Goal: Navigation & Orientation: Find specific page/section

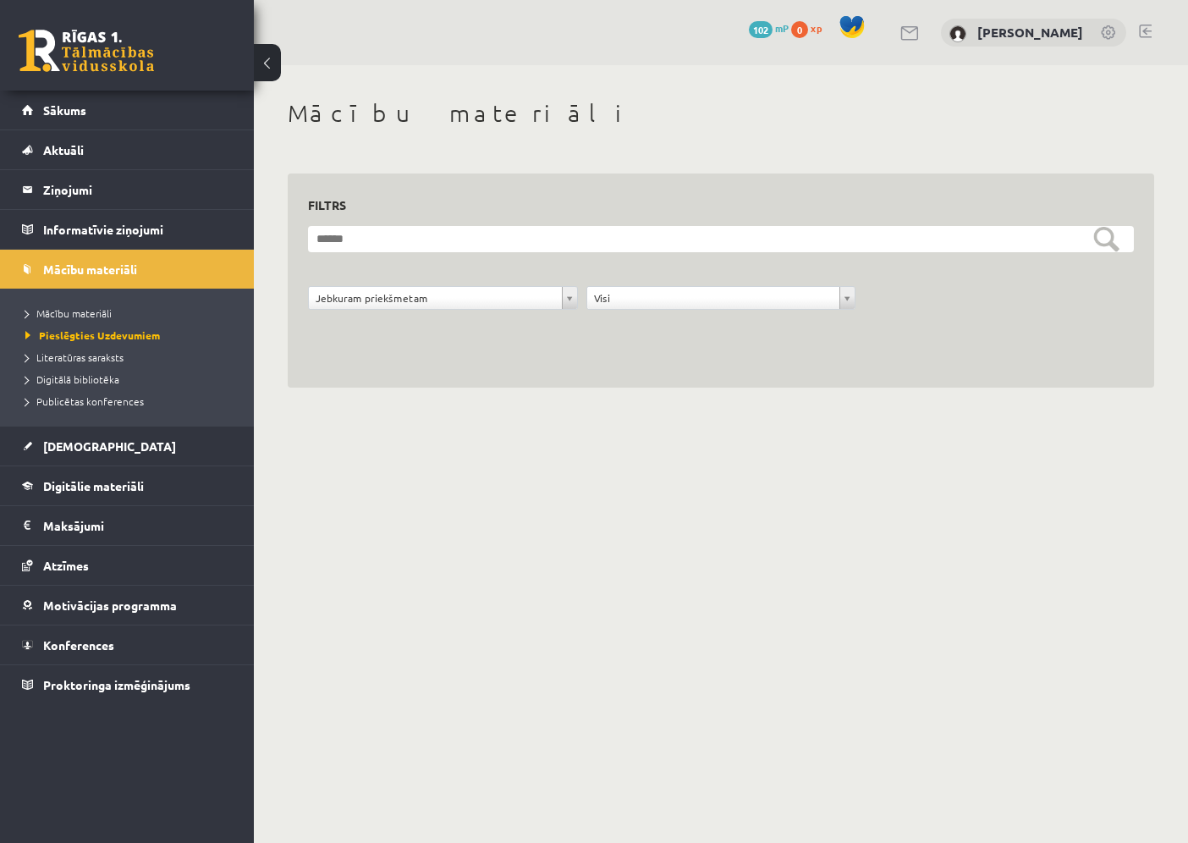
click at [875, 583] on body "0 Dāvanas 102 mP 0 xp Sandra Letinska Sākums Aktuāli Kā mācīties eSKOLĀ Kontakt…" at bounding box center [594, 421] width 1188 height 843
click at [1040, 39] on div "[PERSON_NAME]" at bounding box center [1033, 33] width 185 height 29
click at [1037, 31] on link "[PERSON_NAME]" at bounding box center [1030, 32] width 106 height 17
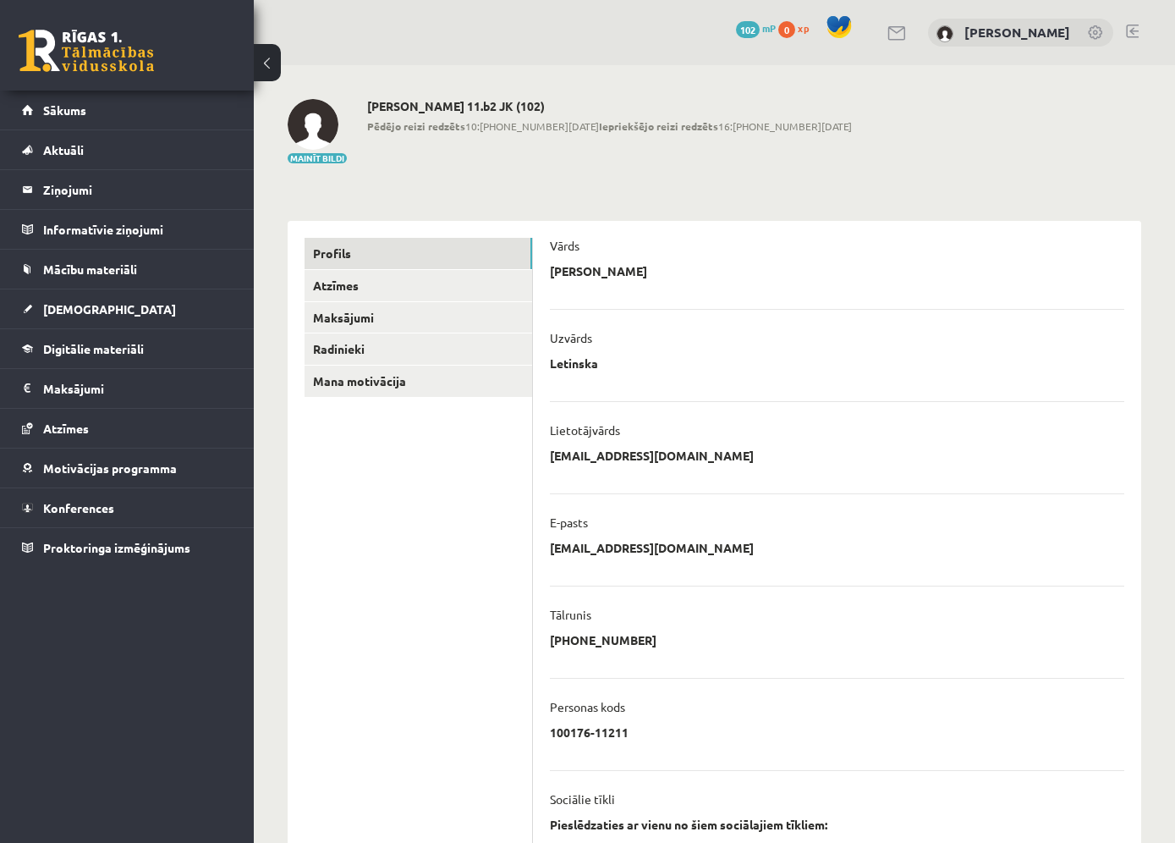
click at [267, 67] on button at bounding box center [267, 62] width 27 height 37
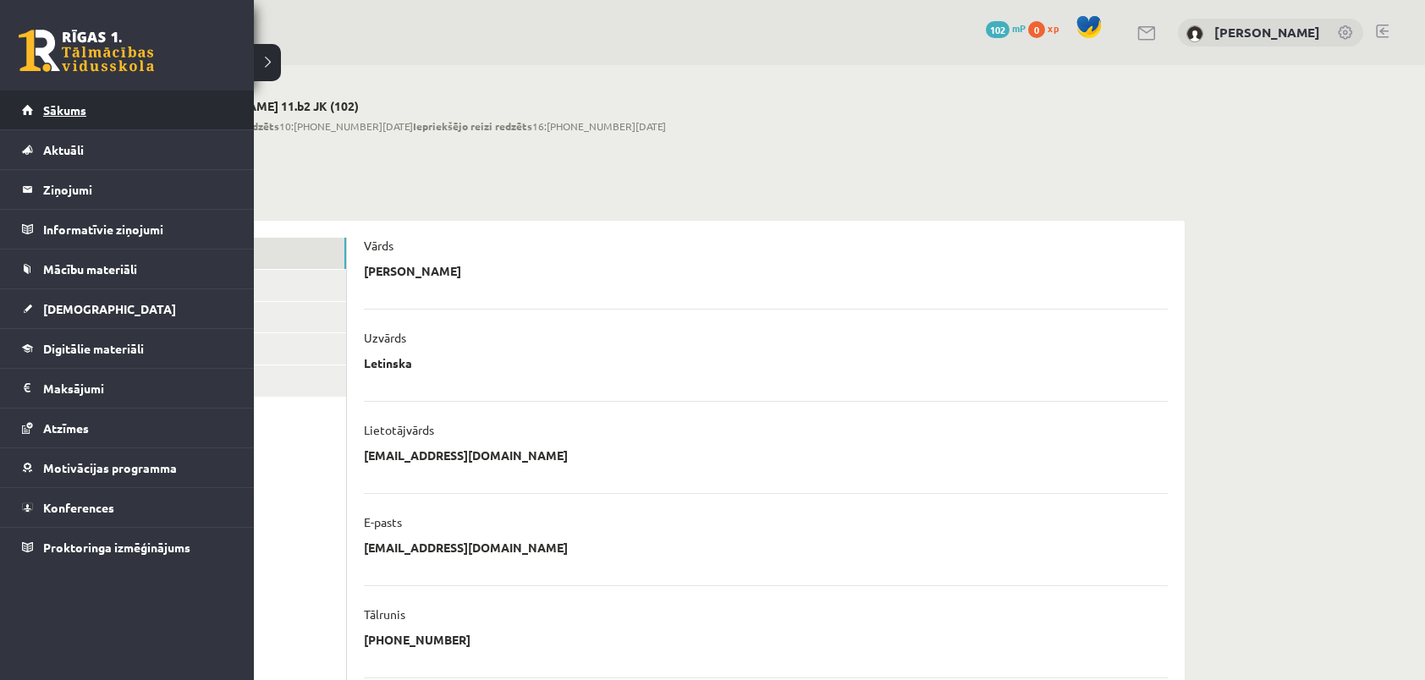
click at [54, 110] on span "Sākums" at bounding box center [64, 109] width 43 height 15
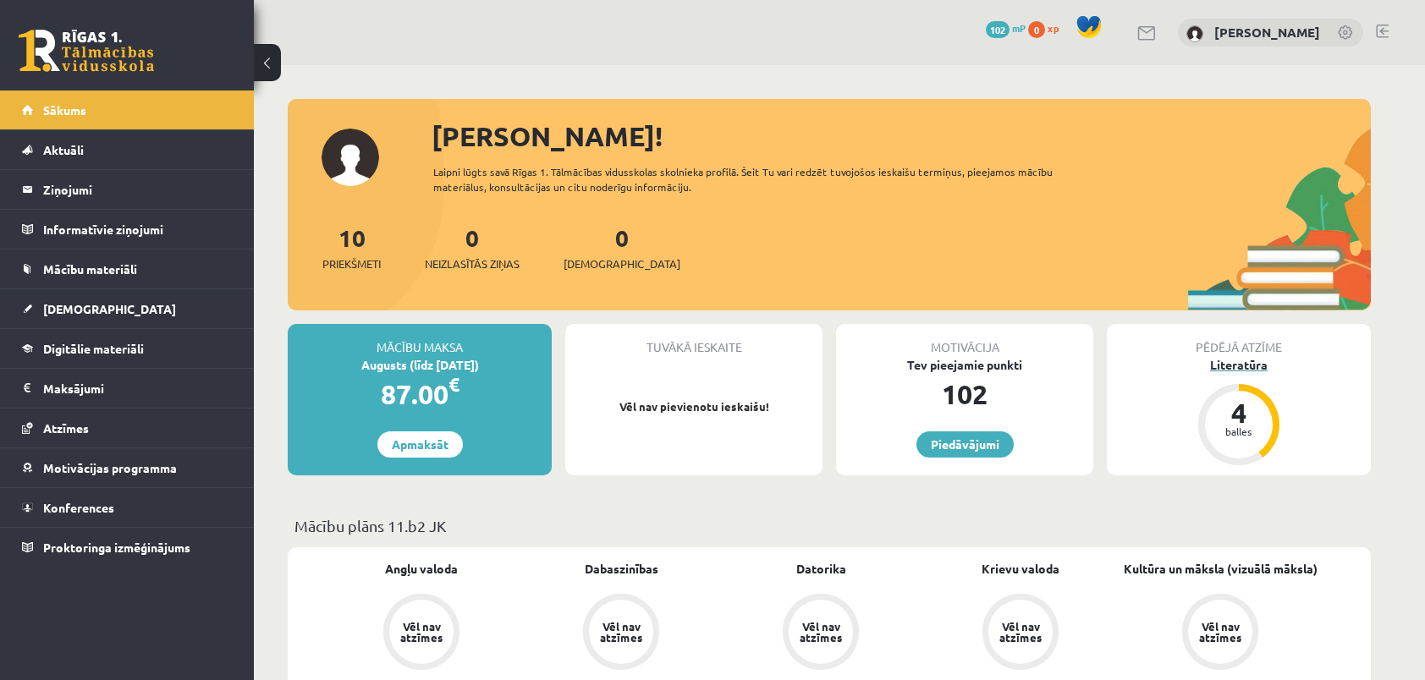
click at [1231, 365] on div "Literatūra" at bounding box center [1239, 365] width 264 height 18
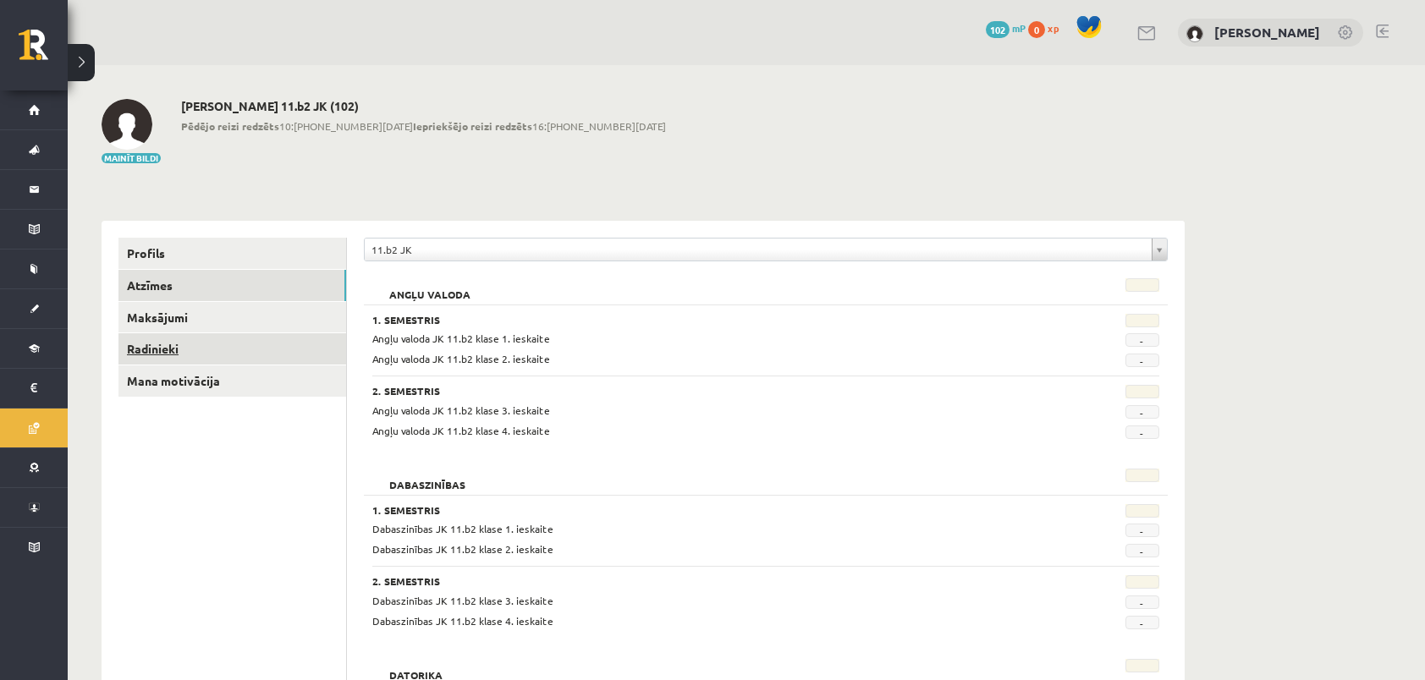
click at [168, 350] on link "Radinieki" at bounding box center [232, 348] width 228 height 31
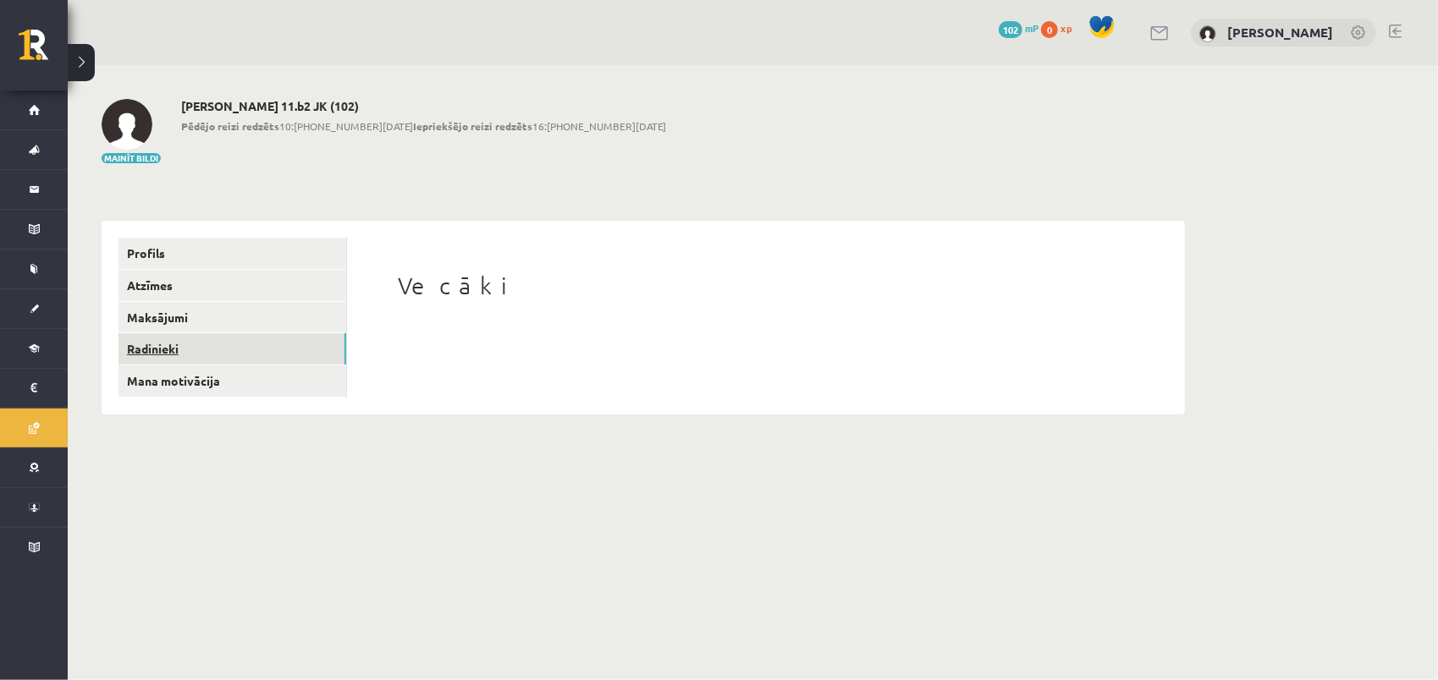
click at [157, 349] on link "Radinieki" at bounding box center [232, 348] width 228 height 31
click at [435, 281] on h1 "Vecāki" at bounding box center [766, 286] width 736 height 29
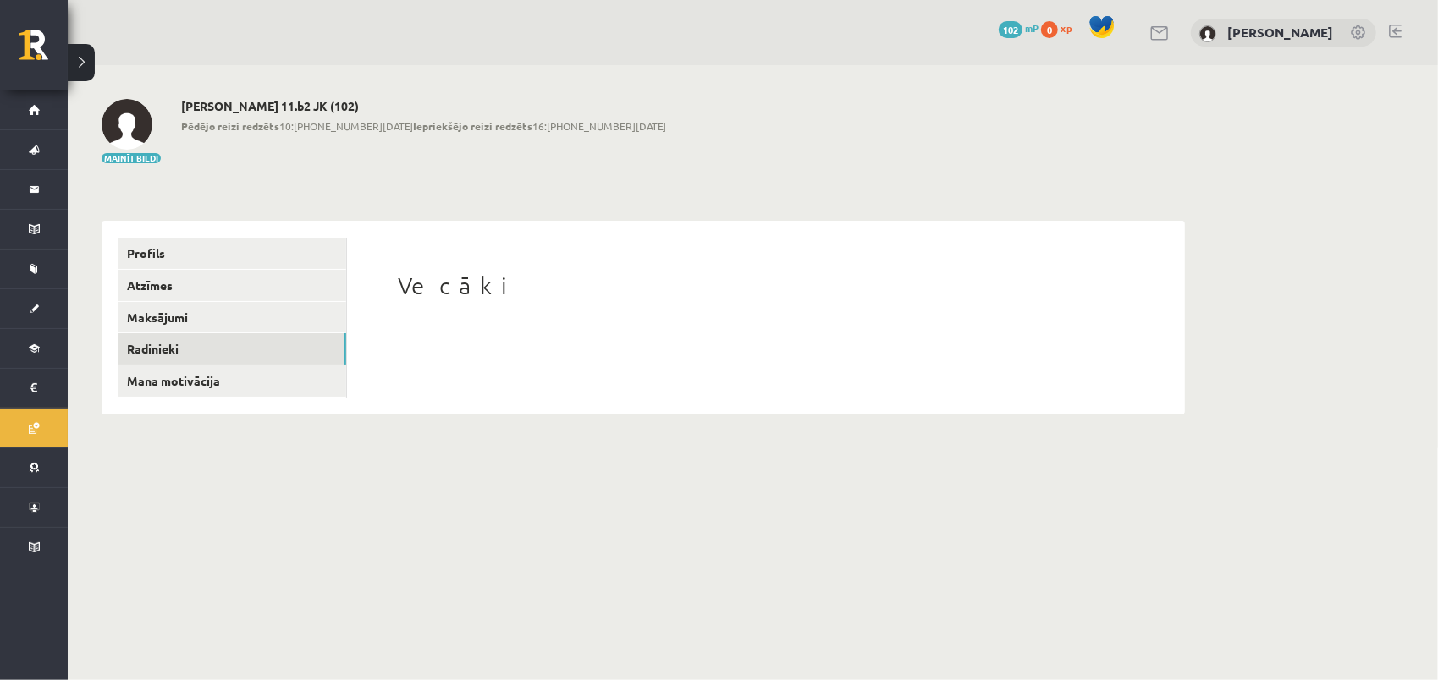
drag, startPoint x: 435, startPoint y: 281, endPoint x: 461, endPoint y: 344, distance: 67.9
click at [470, 339] on div "Vecāki" at bounding box center [766, 316] width 804 height 157
click at [161, 286] on link "Atzīmes" at bounding box center [232, 285] width 228 height 31
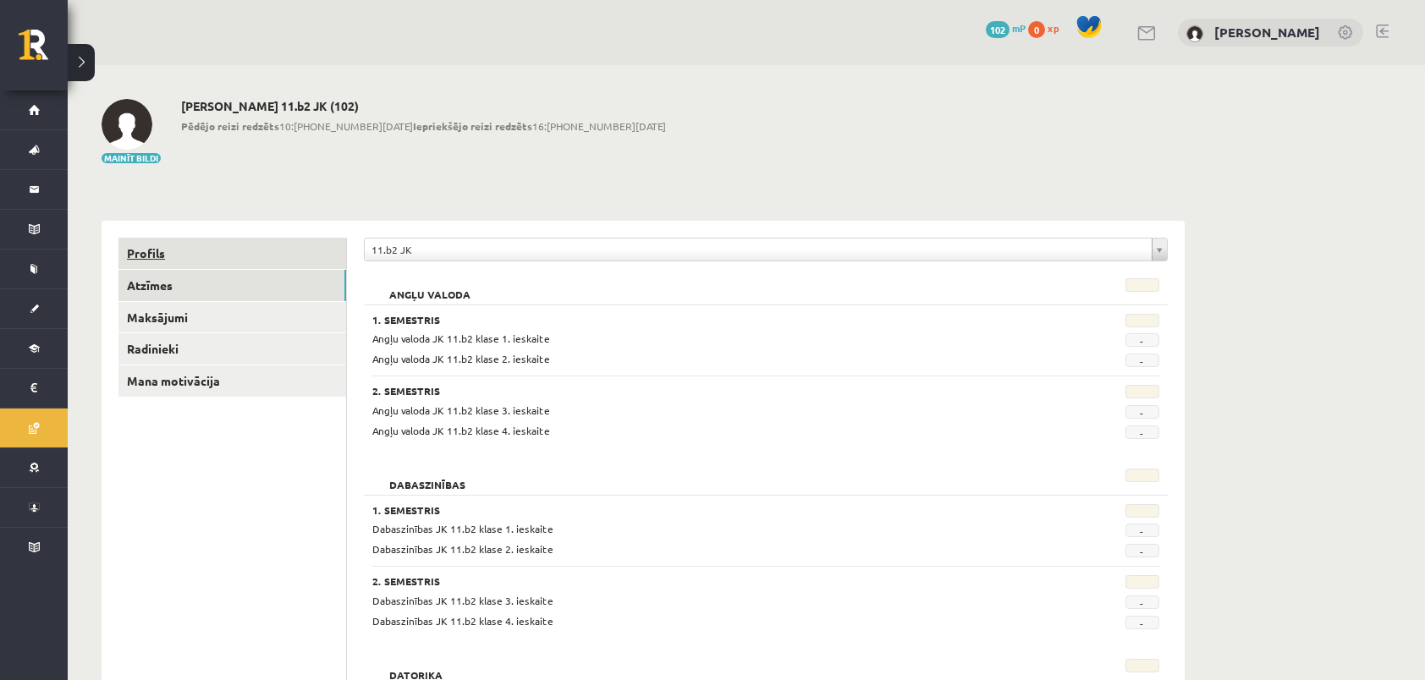
click at [158, 256] on link "Profils" at bounding box center [232, 253] width 228 height 31
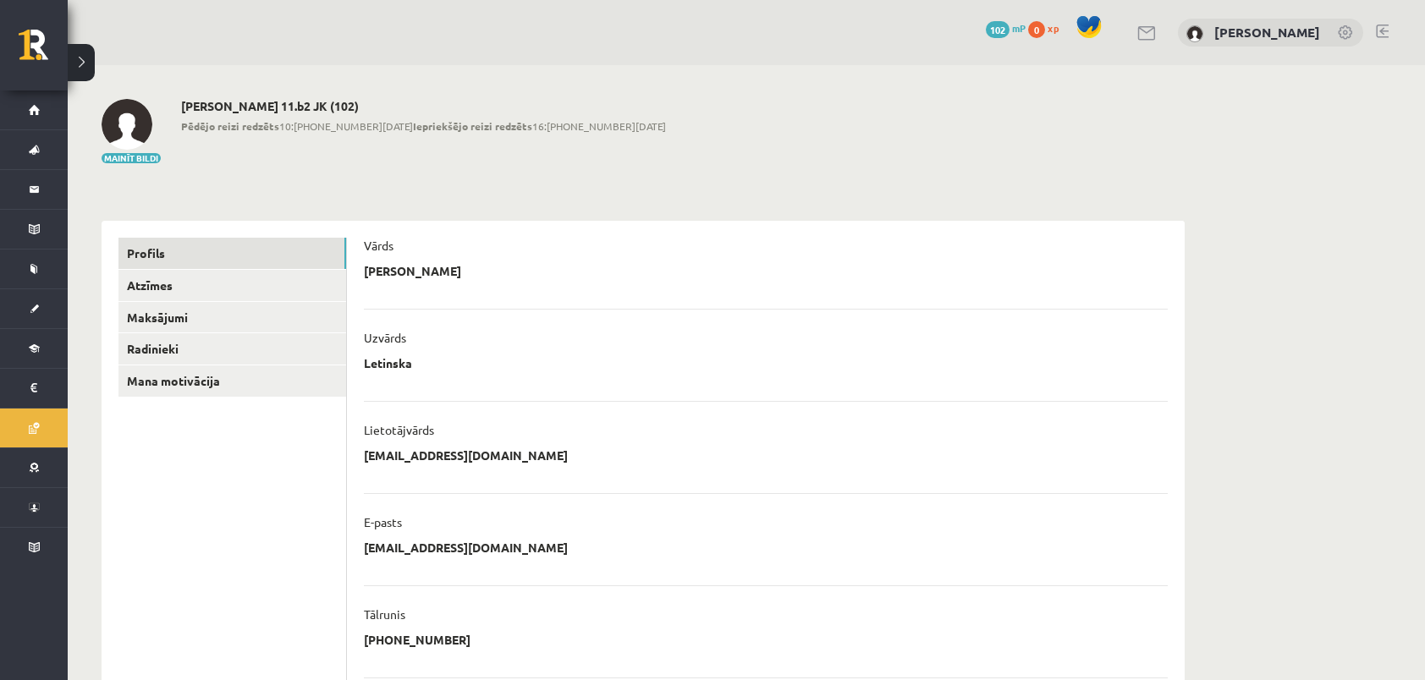
click at [1059, 25] on span "xp" at bounding box center [1053, 28] width 11 height 14
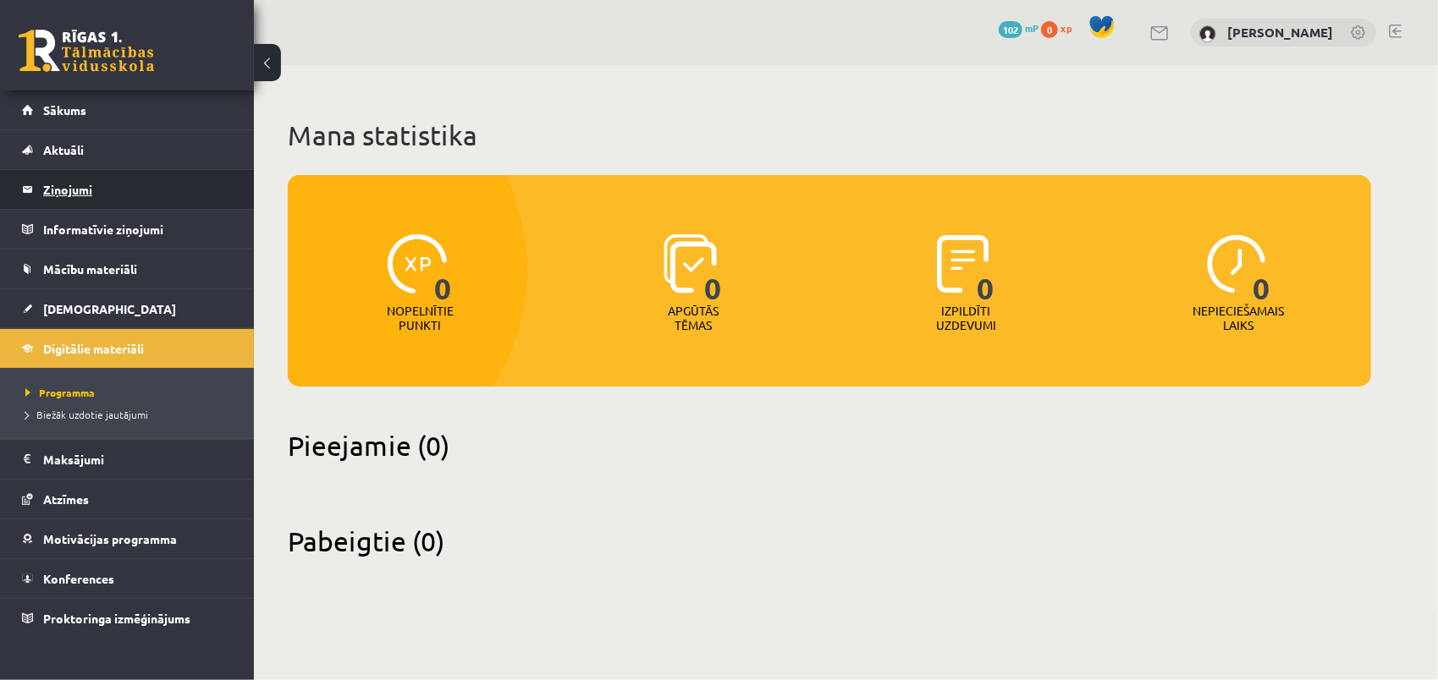
click at [83, 184] on legend "Ziņojumi 0" at bounding box center [138, 189] width 190 height 39
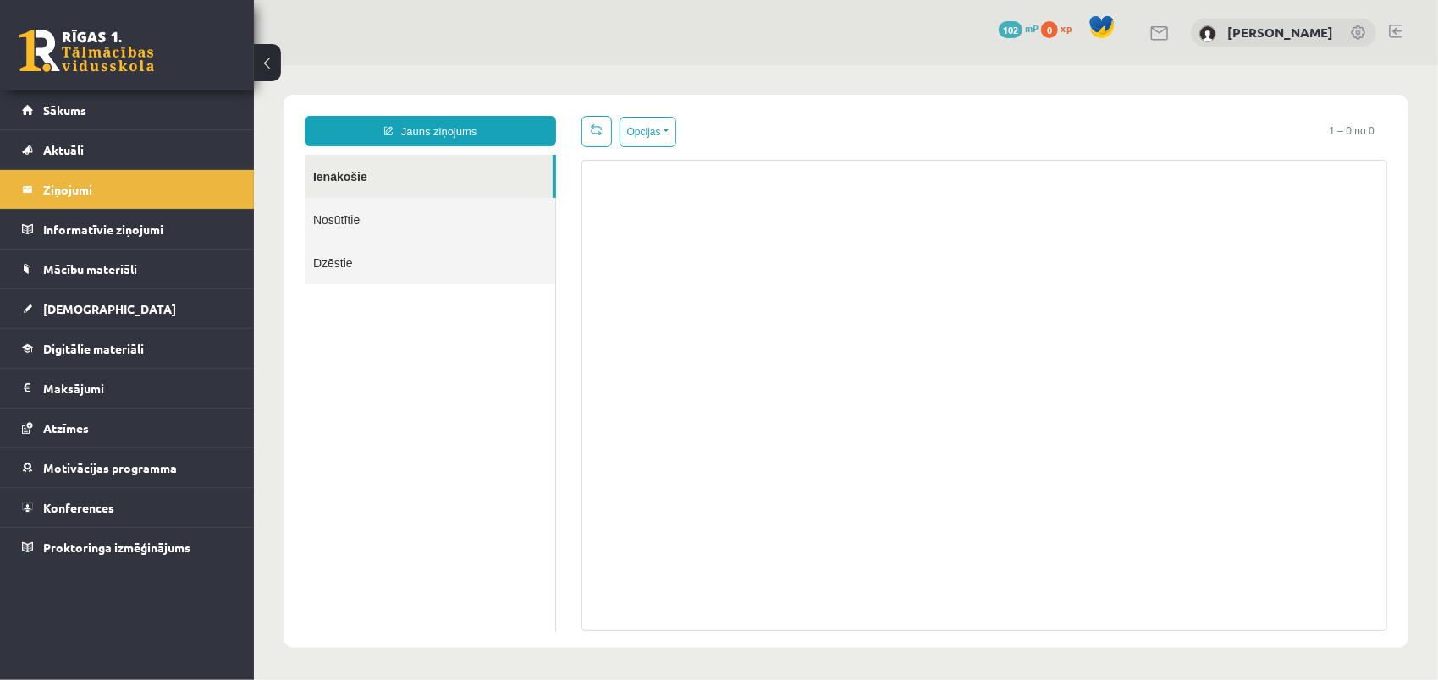
click at [371, 219] on link "Nosūtītie" at bounding box center [429, 218] width 250 height 43
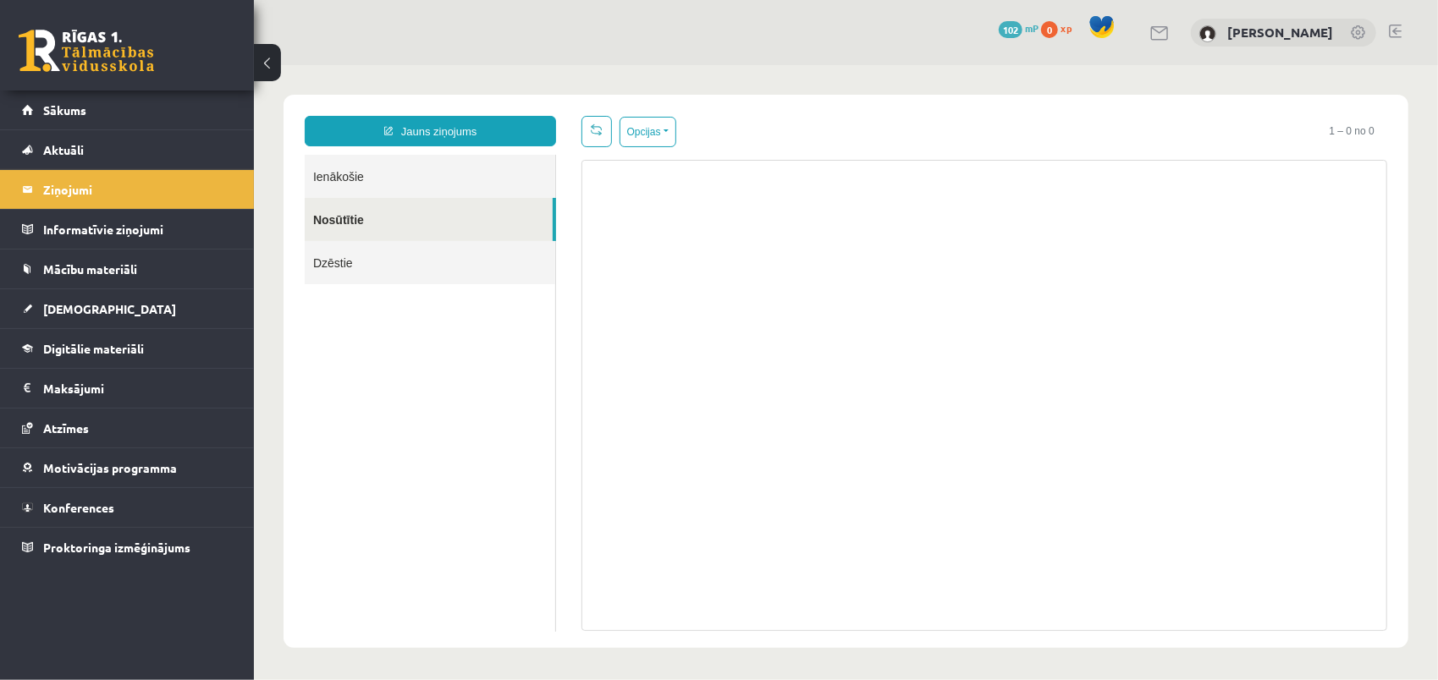
click at [369, 271] on link "Dzēstie" at bounding box center [429, 261] width 250 height 43
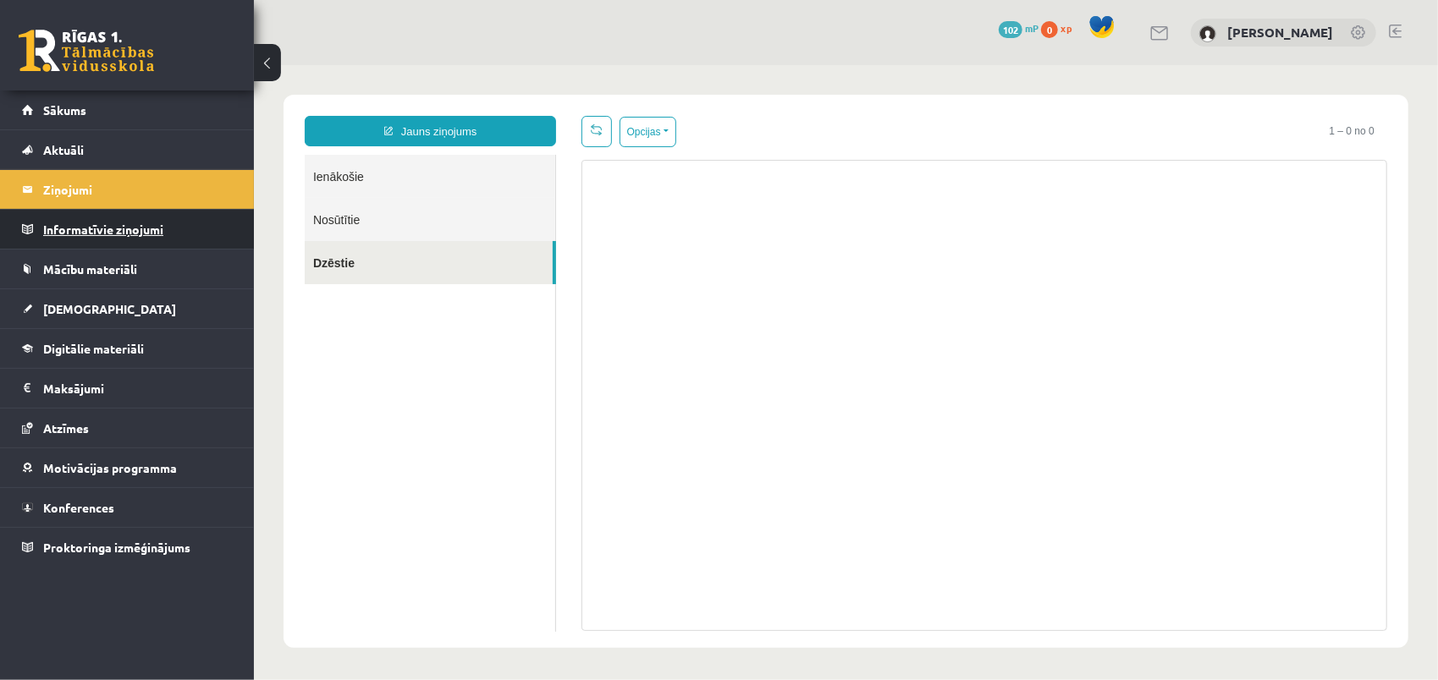
click at [123, 237] on legend "Informatīvie ziņojumi 0" at bounding box center [138, 229] width 190 height 39
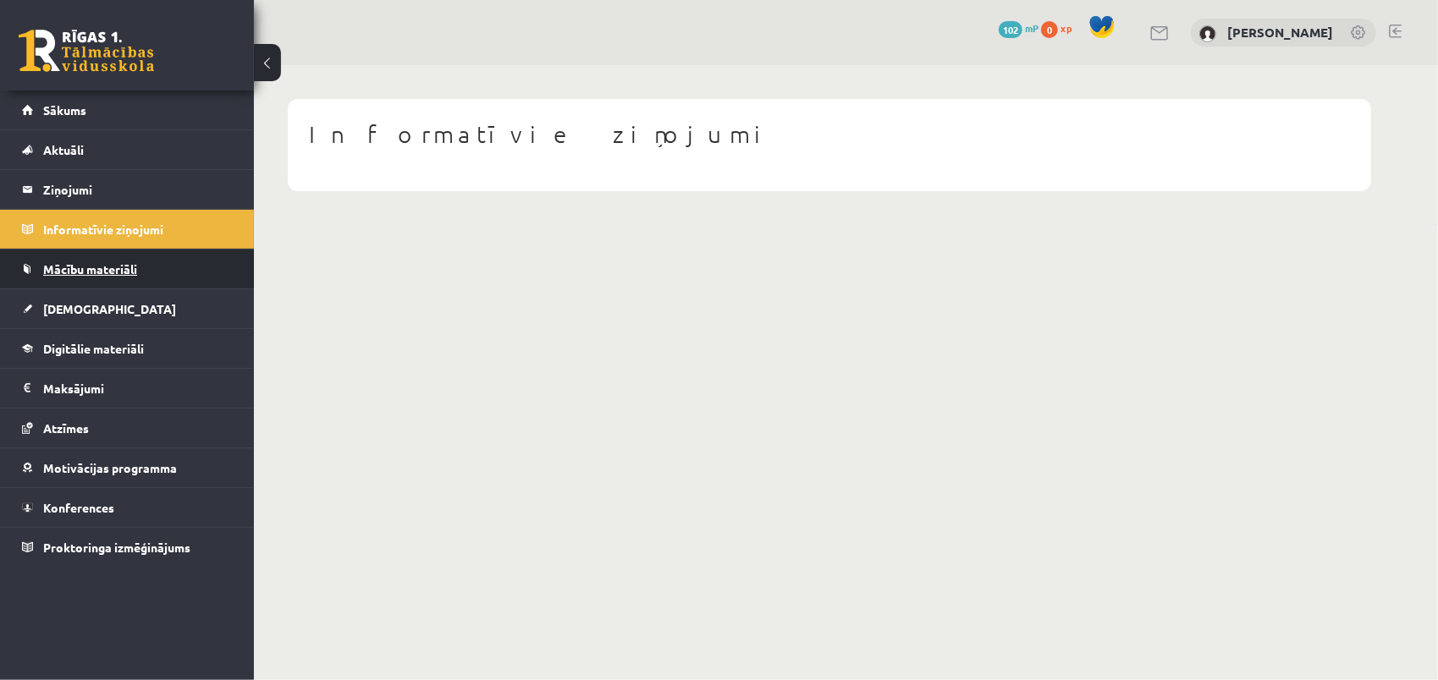
click at [130, 273] on span "Mācību materiāli" at bounding box center [90, 268] width 94 height 15
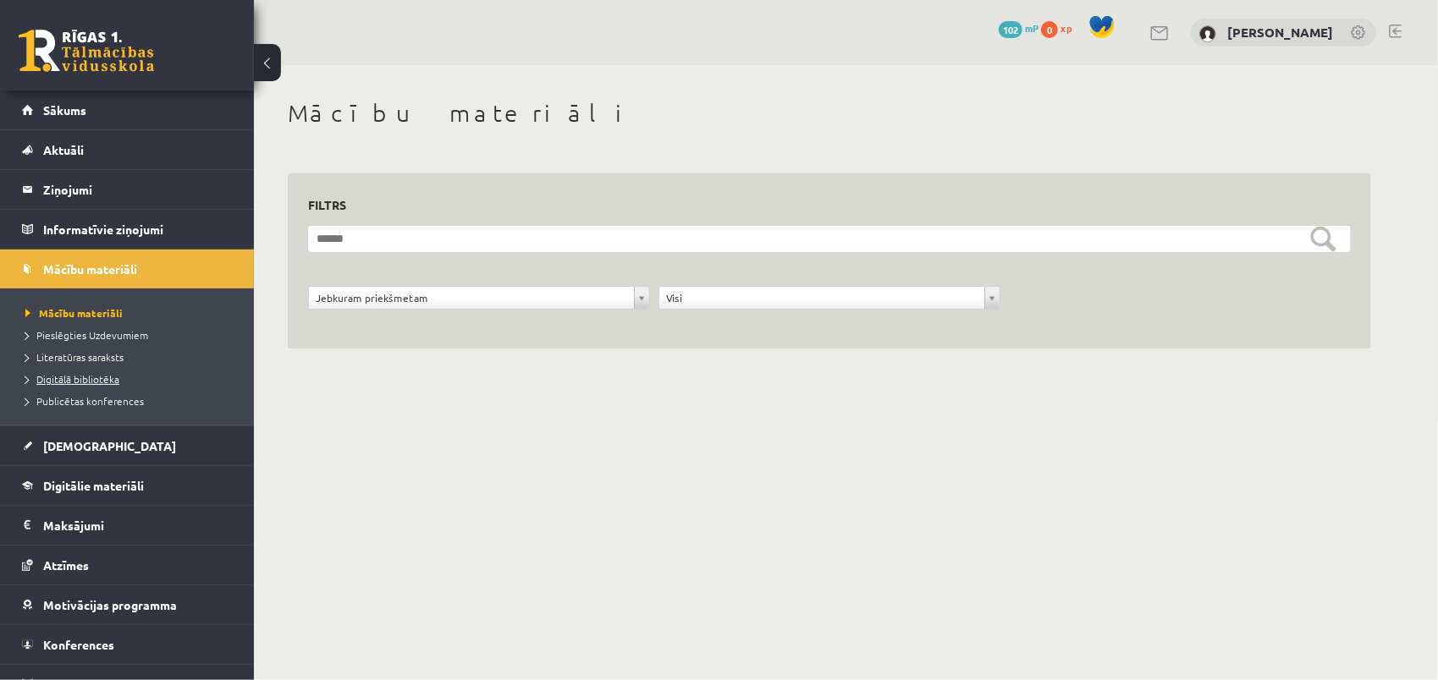
click at [85, 375] on span "Digitālā bibliotēka" at bounding box center [72, 379] width 94 height 14
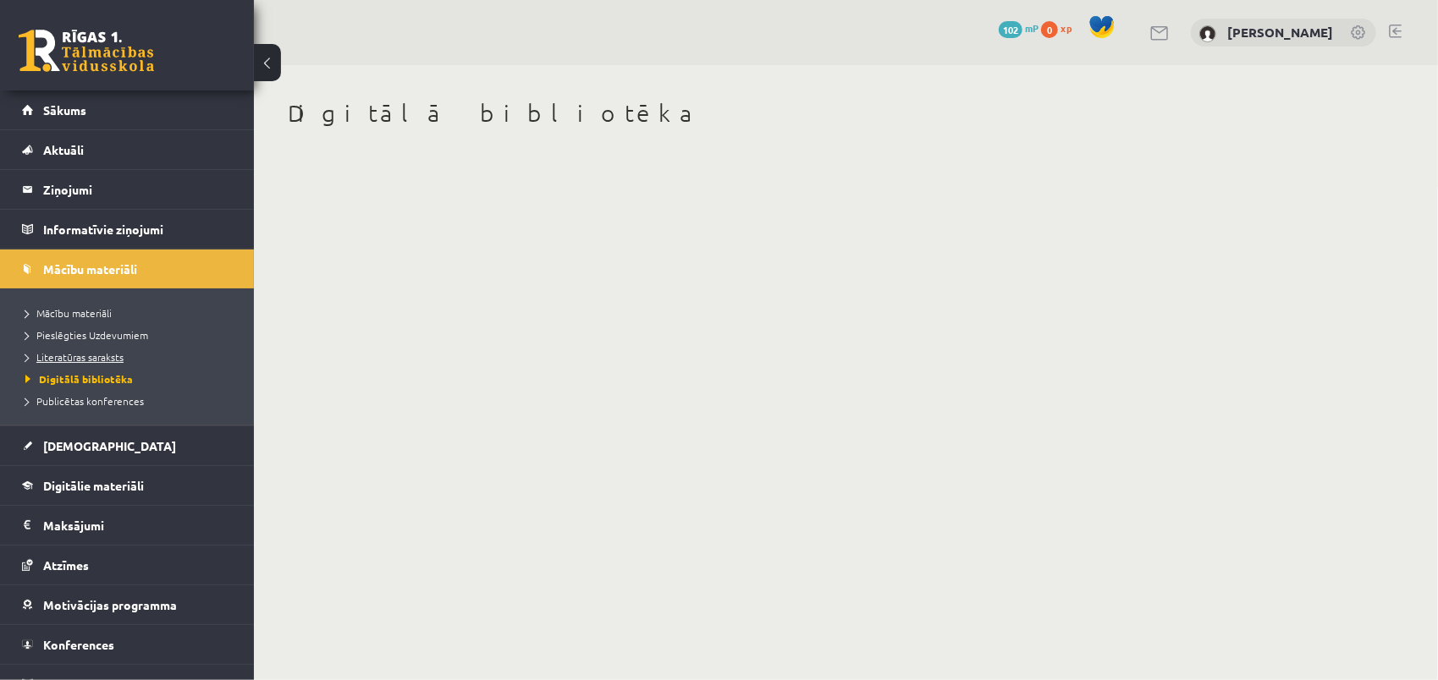
click at [85, 356] on span "Literatūras saraksts" at bounding box center [74, 357] width 98 height 14
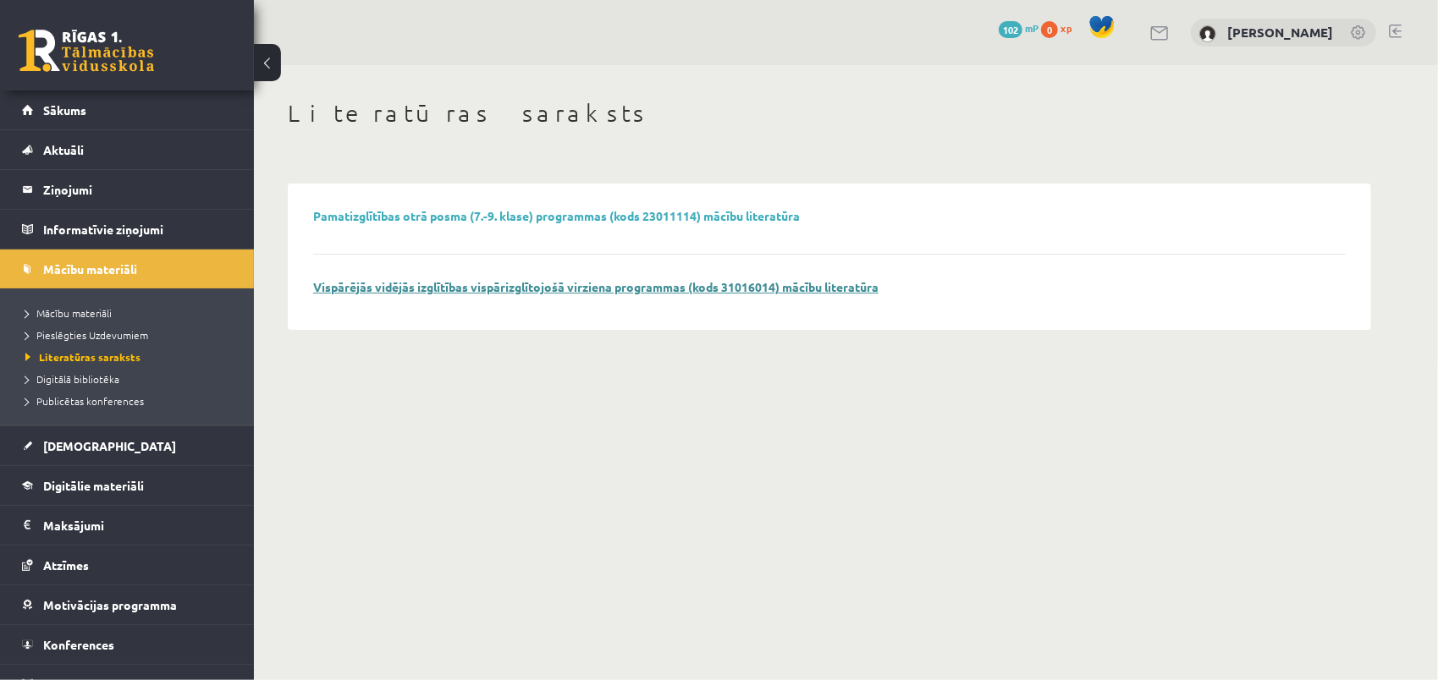
click at [470, 293] on link "Vispārējās vidējās izglītības vispārizglītojošā virziena programmas (kods 31016…" at bounding box center [595, 286] width 565 height 15
click at [85, 379] on span "Digitālā bibliotēka" at bounding box center [72, 379] width 94 height 14
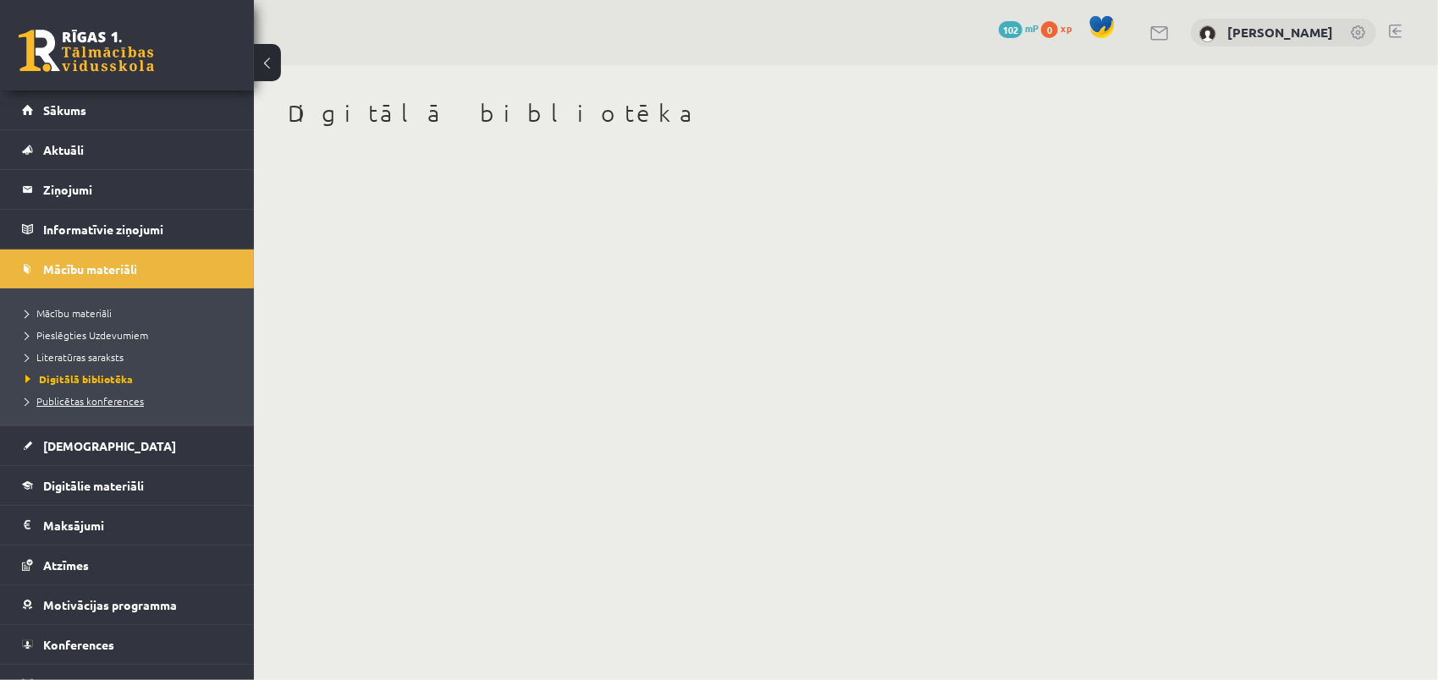
click at [74, 399] on span "Publicētas konferences" at bounding box center [84, 401] width 118 height 14
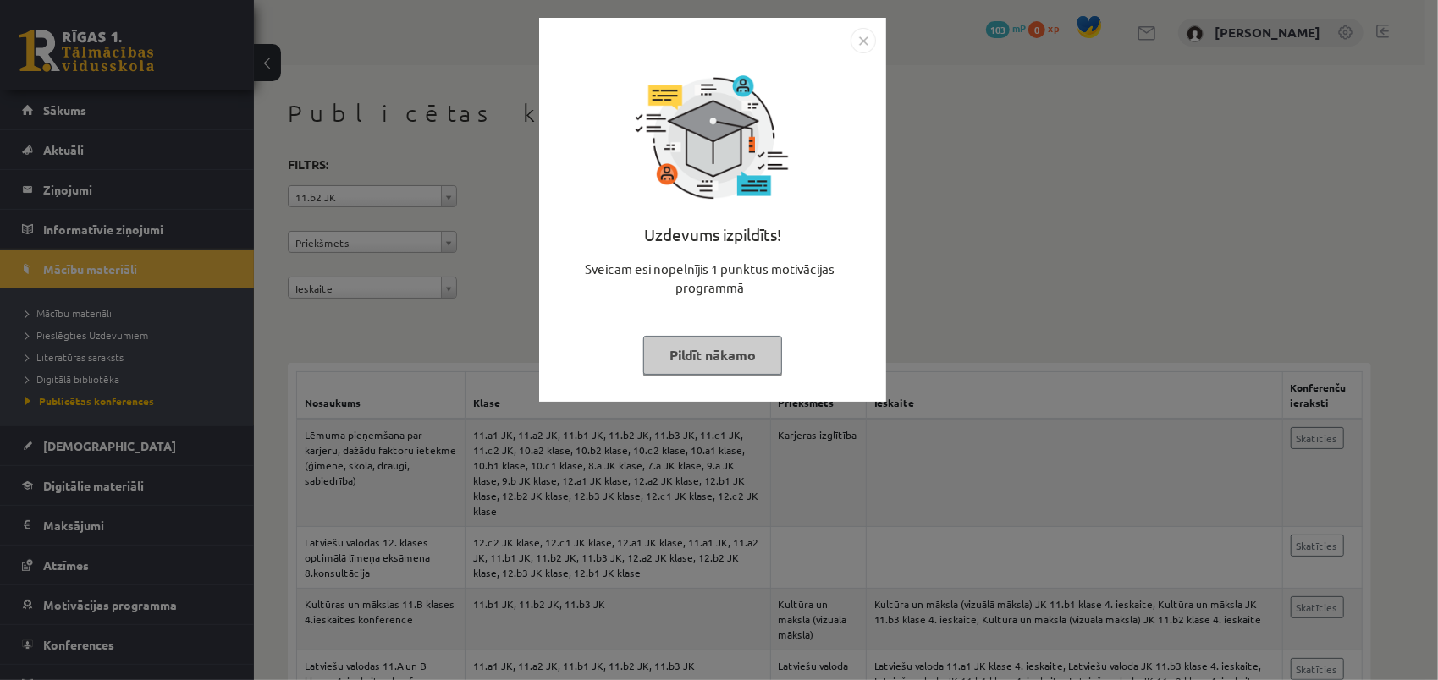
click at [719, 354] on button "Pildīt nākamo" at bounding box center [712, 355] width 139 height 39
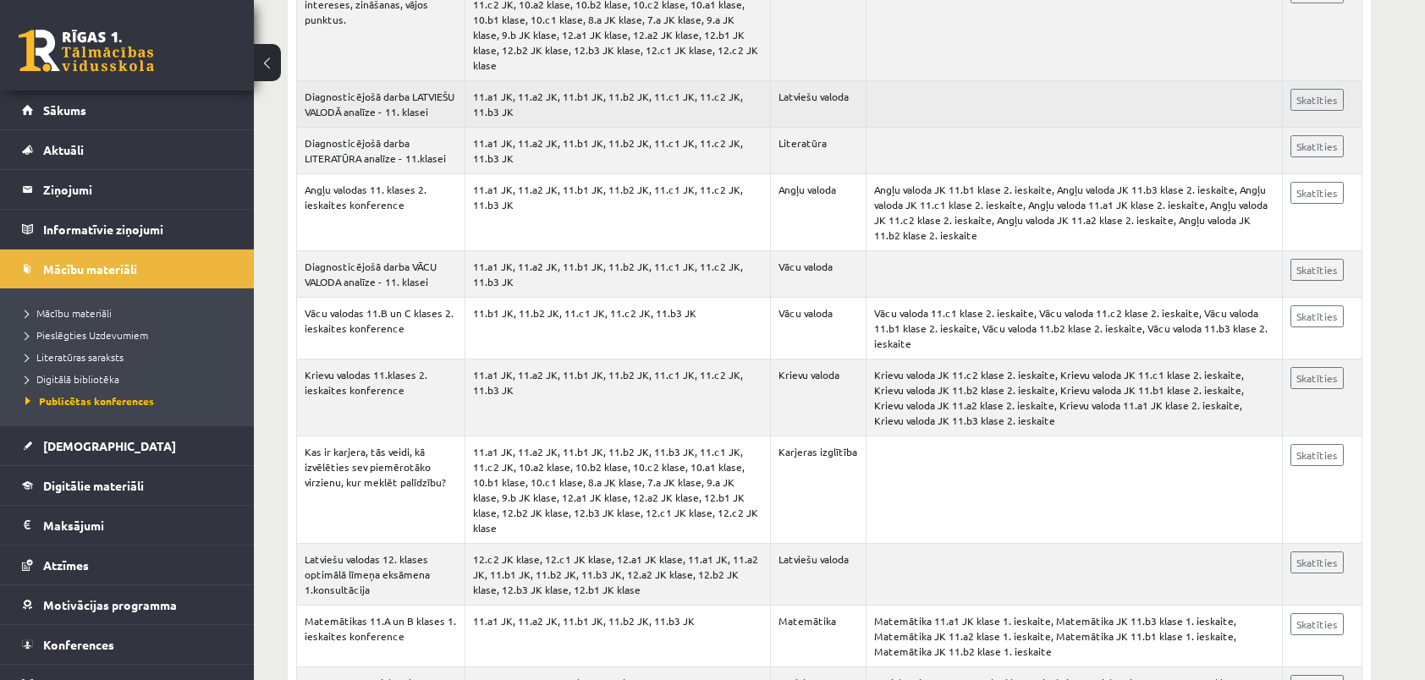
scroll to position [3330, 0]
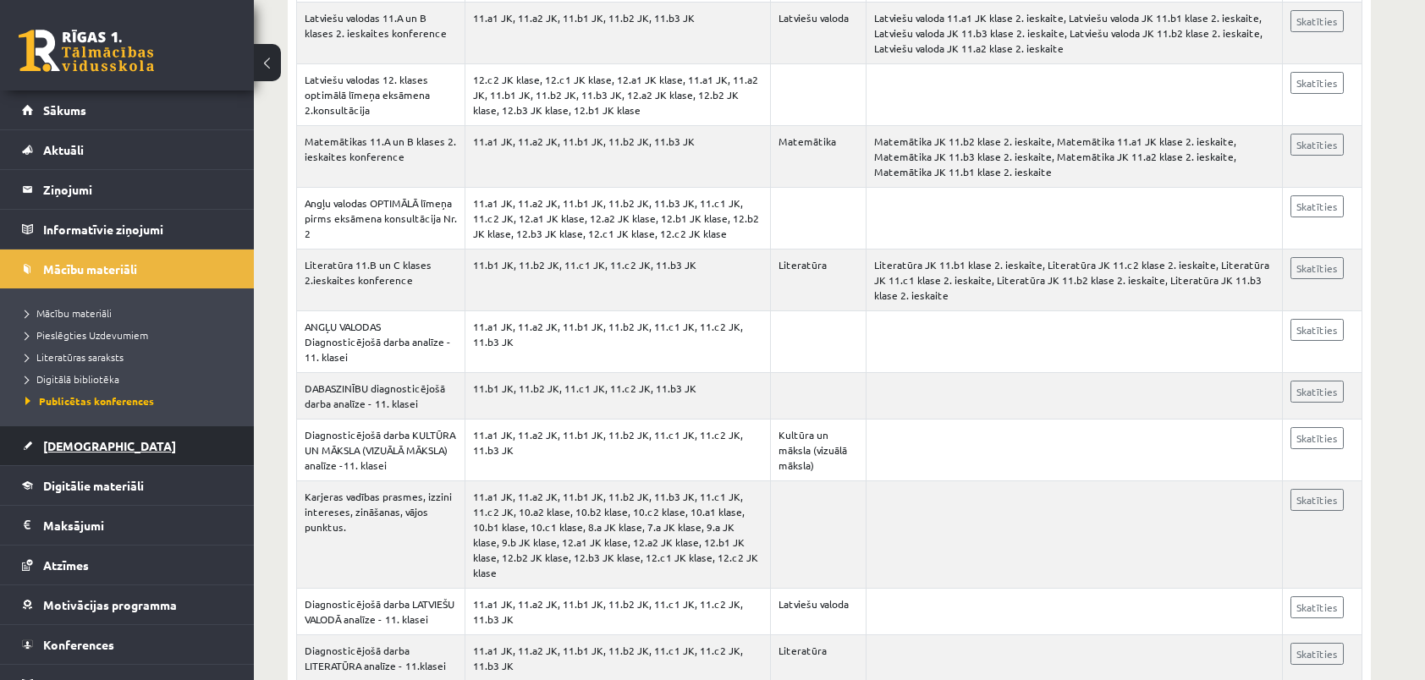
click at [71, 442] on span "[DEMOGRAPHIC_DATA]" at bounding box center [109, 445] width 133 height 15
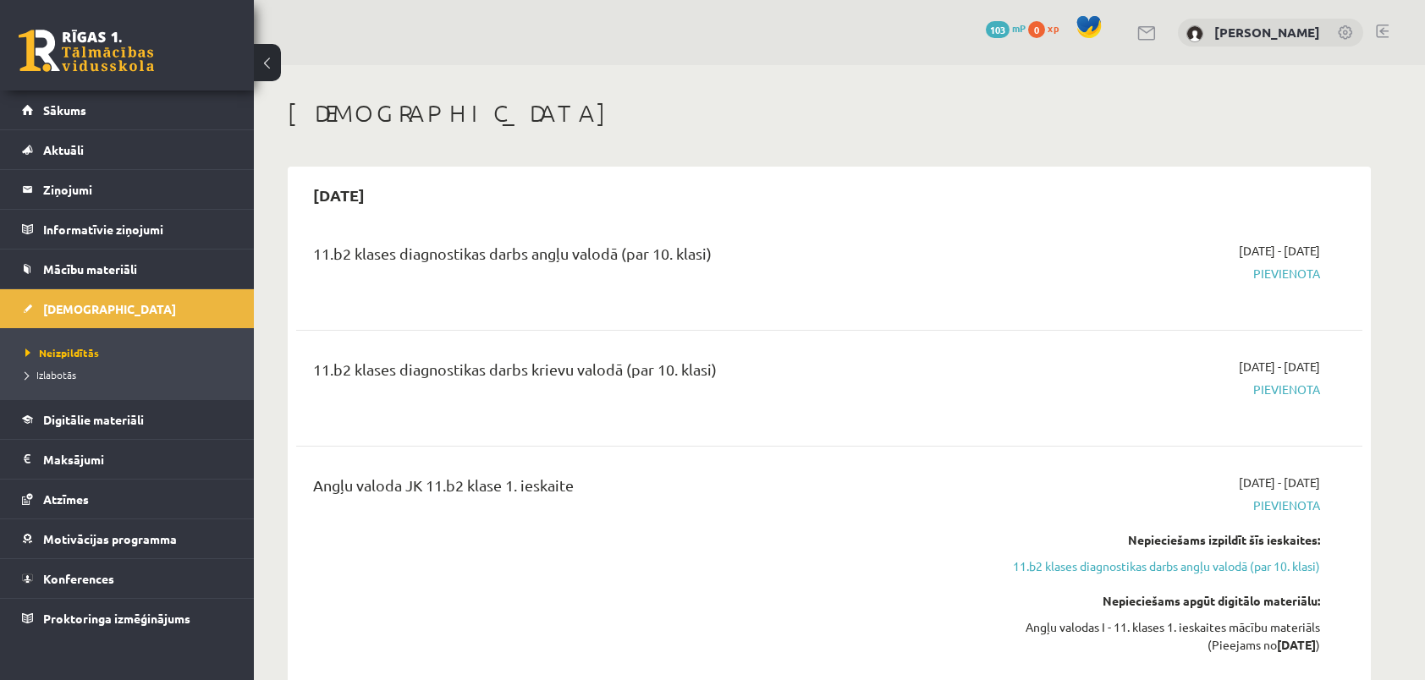
click at [1286, 270] on span "Pievienota" at bounding box center [1160, 274] width 319 height 18
click at [1288, 274] on span "Pievienota" at bounding box center [1160, 274] width 319 height 18
drag, startPoint x: 1288, startPoint y: 274, endPoint x: 1188, endPoint y: 302, distance: 103.7
click at [1202, 302] on div "2025-09-01 - 2025-09-15 Pievienota" at bounding box center [1160, 272] width 344 height 61
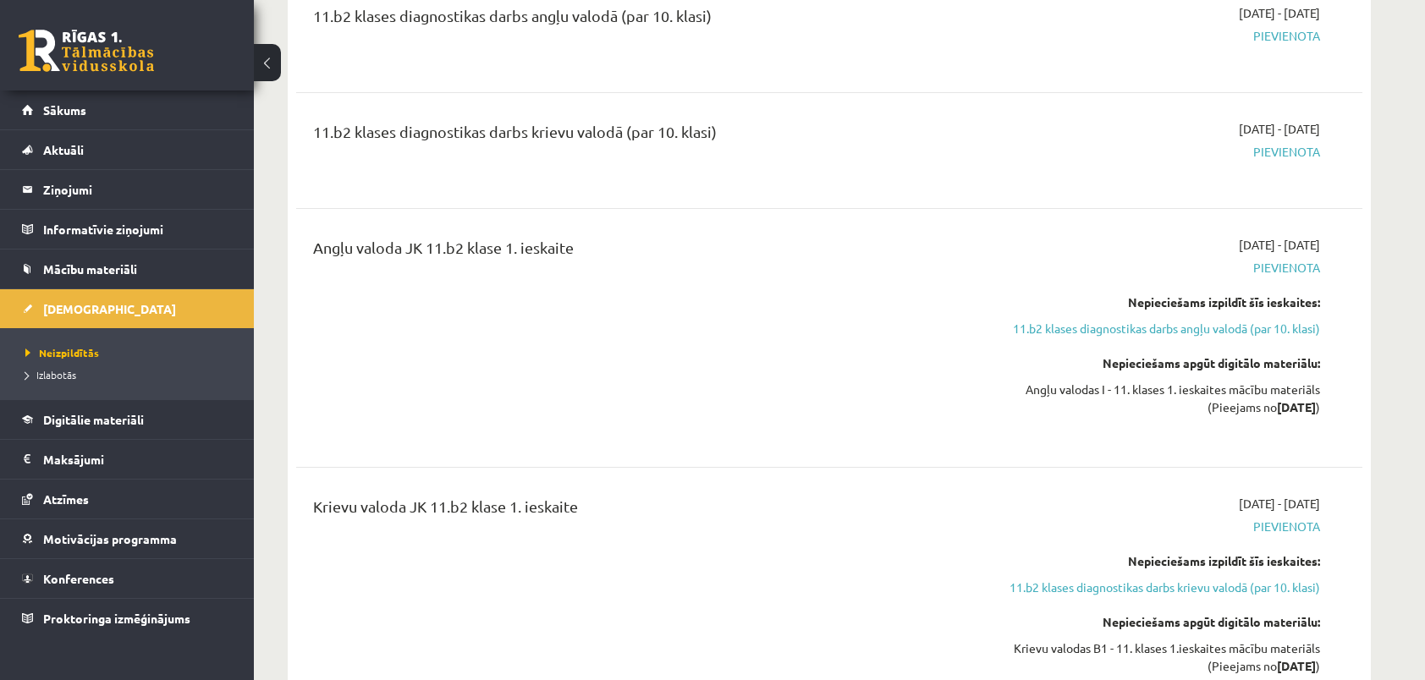
scroll to position [338, 0]
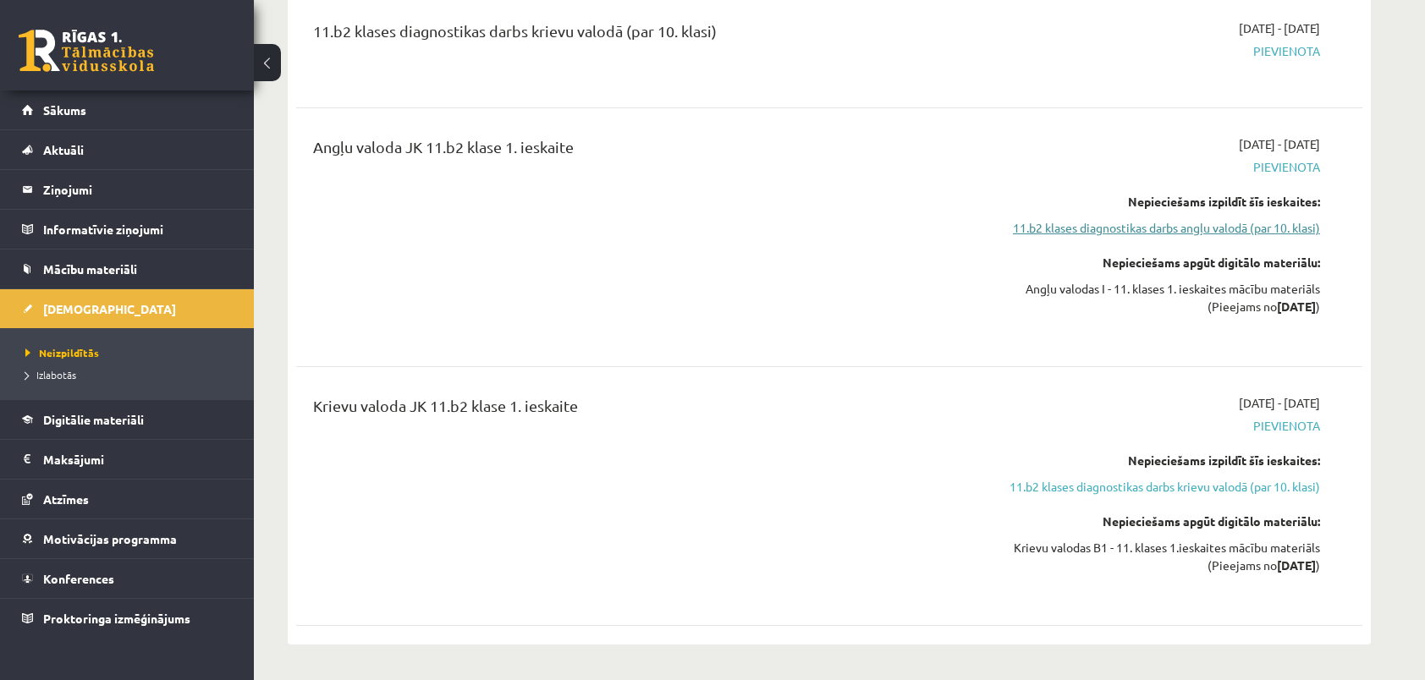
click at [1121, 232] on link "11.b2 klases diagnostikas darbs angļu valodā (par 10. klasi)" at bounding box center [1160, 228] width 319 height 18
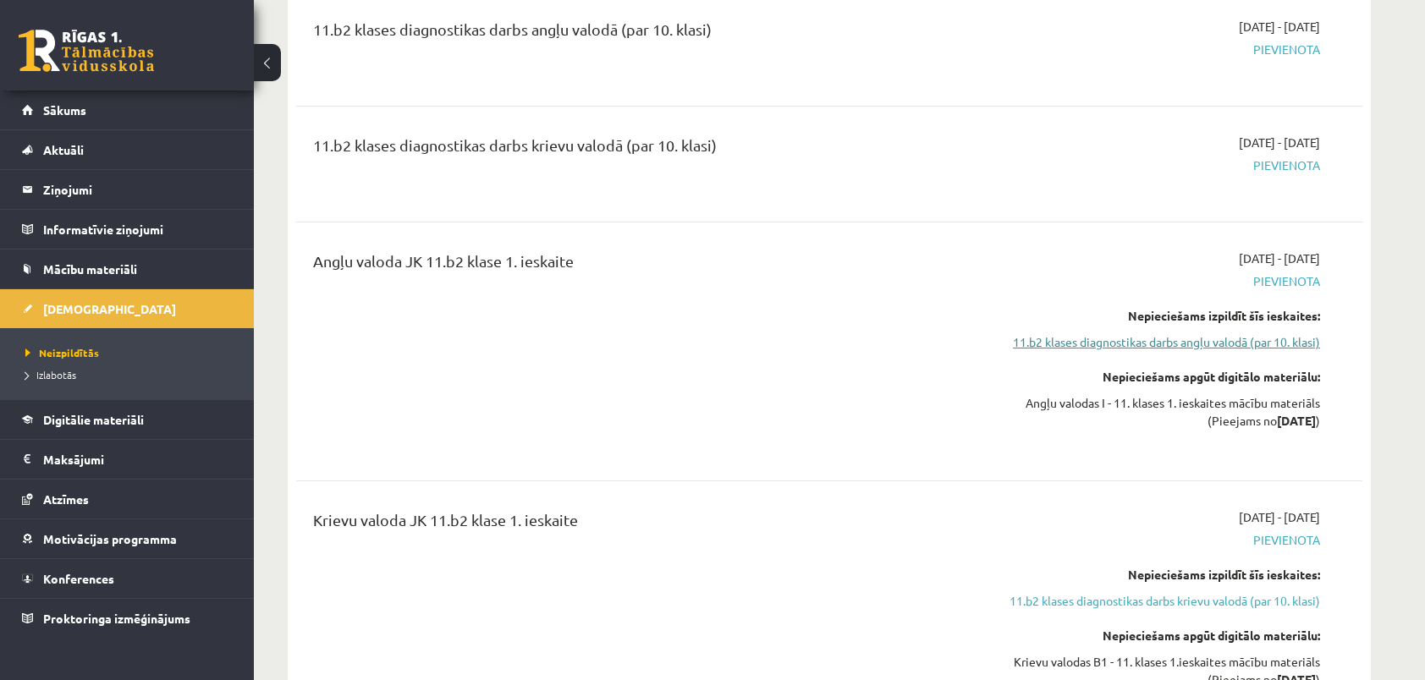
click at [1161, 345] on link "11.b2 klases diagnostikas darbs angļu valodā (par 10. klasi)" at bounding box center [1160, 342] width 319 height 18
click at [1160, 342] on link "11.b2 klases diagnostikas darbs angļu valodā (par 10. klasi)" at bounding box center [1160, 342] width 319 height 18
click at [1020, 379] on div "Nepieciešams apgūt digitālo materiālu:" at bounding box center [1160, 377] width 319 height 18
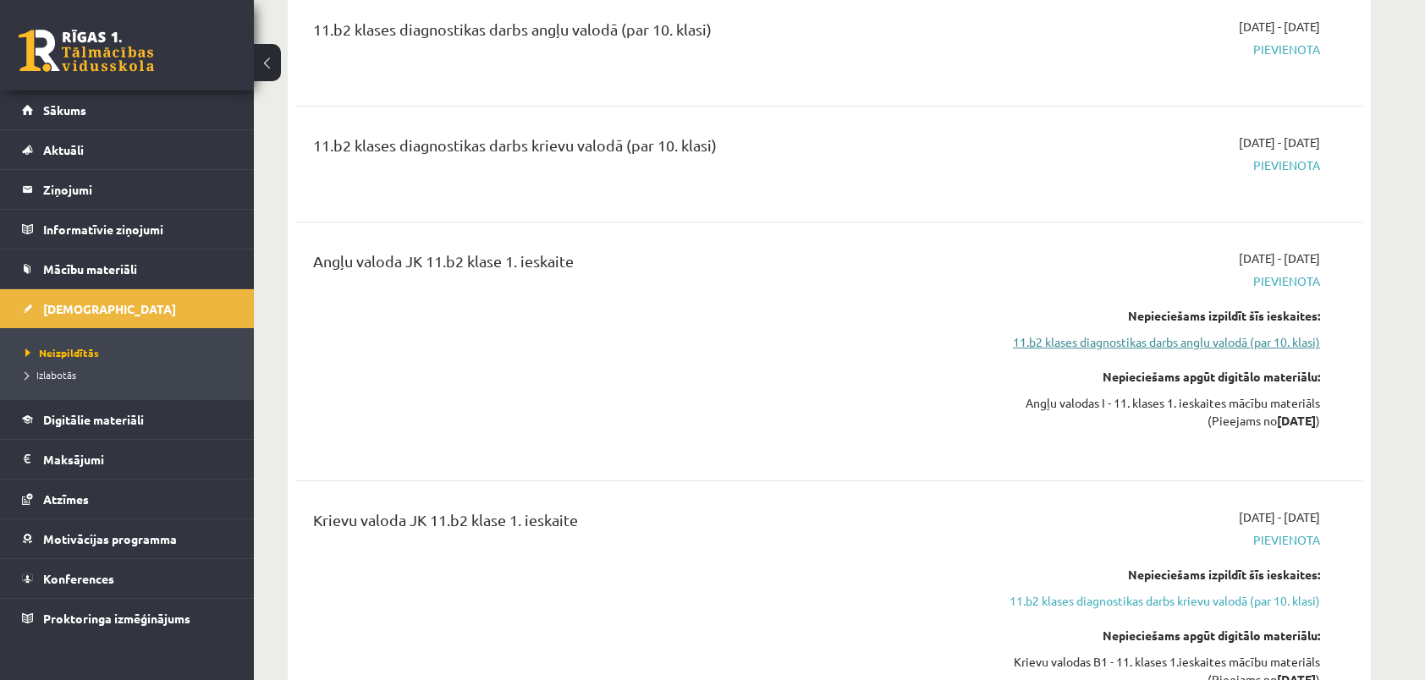
click at [1034, 340] on link "11.b2 klases diagnostikas darbs angļu valodā (par 10. klasi)" at bounding box center [1160, 342] width 319 height 18
click at [940, 389] on div "Angļu valoda JK 11.b2 klase 1. ieskaite" at bounding box center [644, 352] width 688 height 204
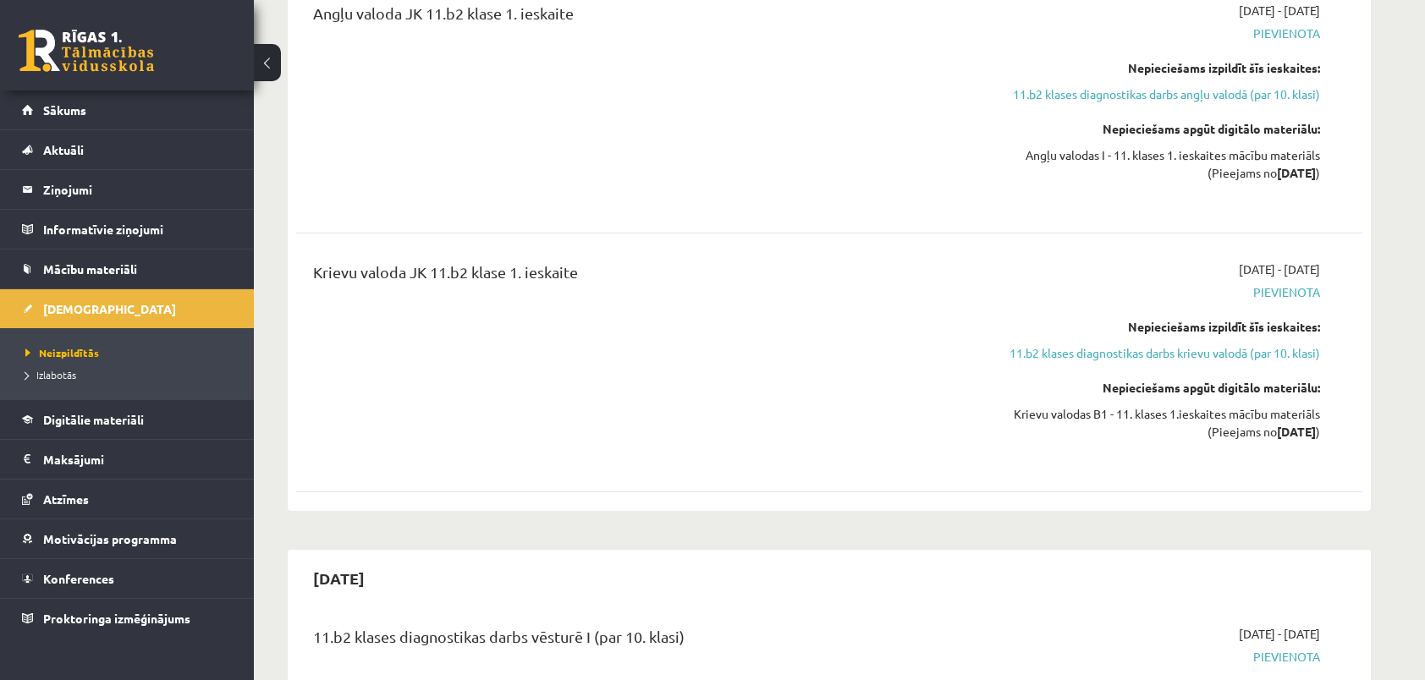
scroll to position [478, 0]
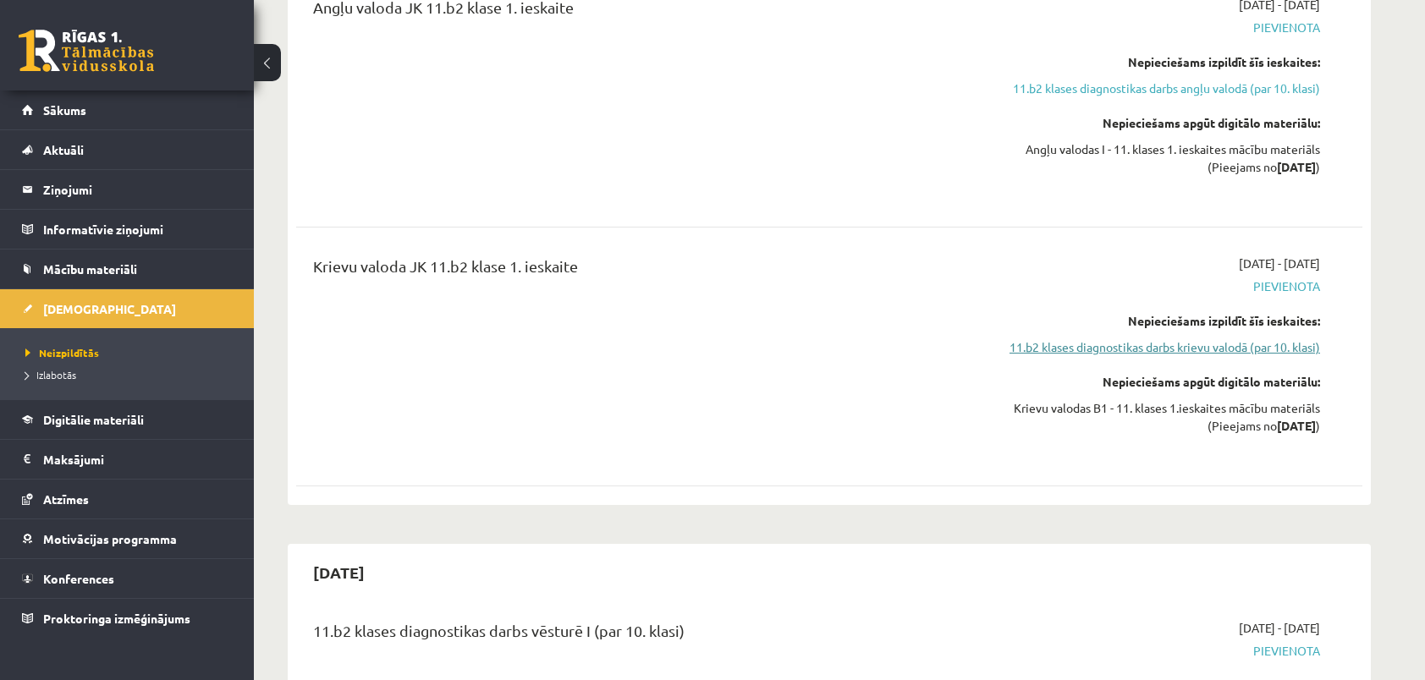
click at [1066, 345] on link "11.b2 klases diagnostikas darbs krievu valodā (par 10. klasi)" at bounding box center [1160, 347] width 319 height 18
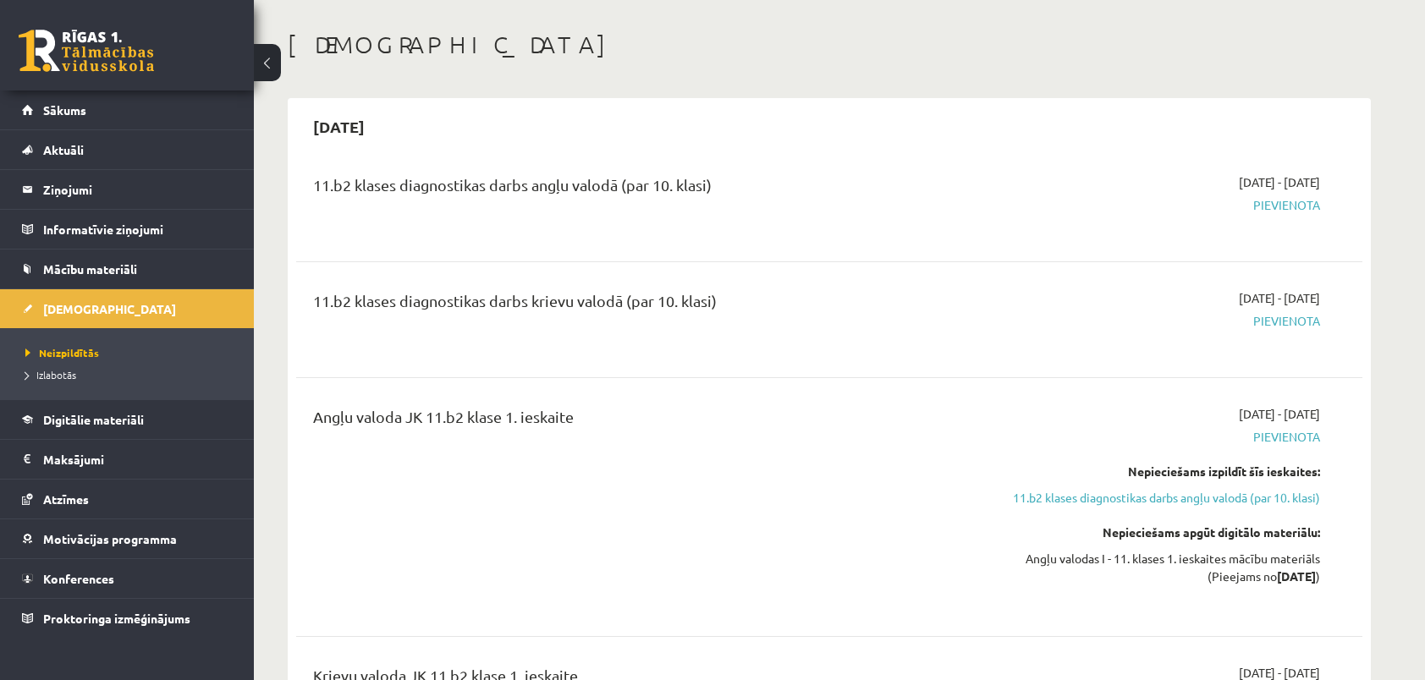
scroll to position [169, 0]
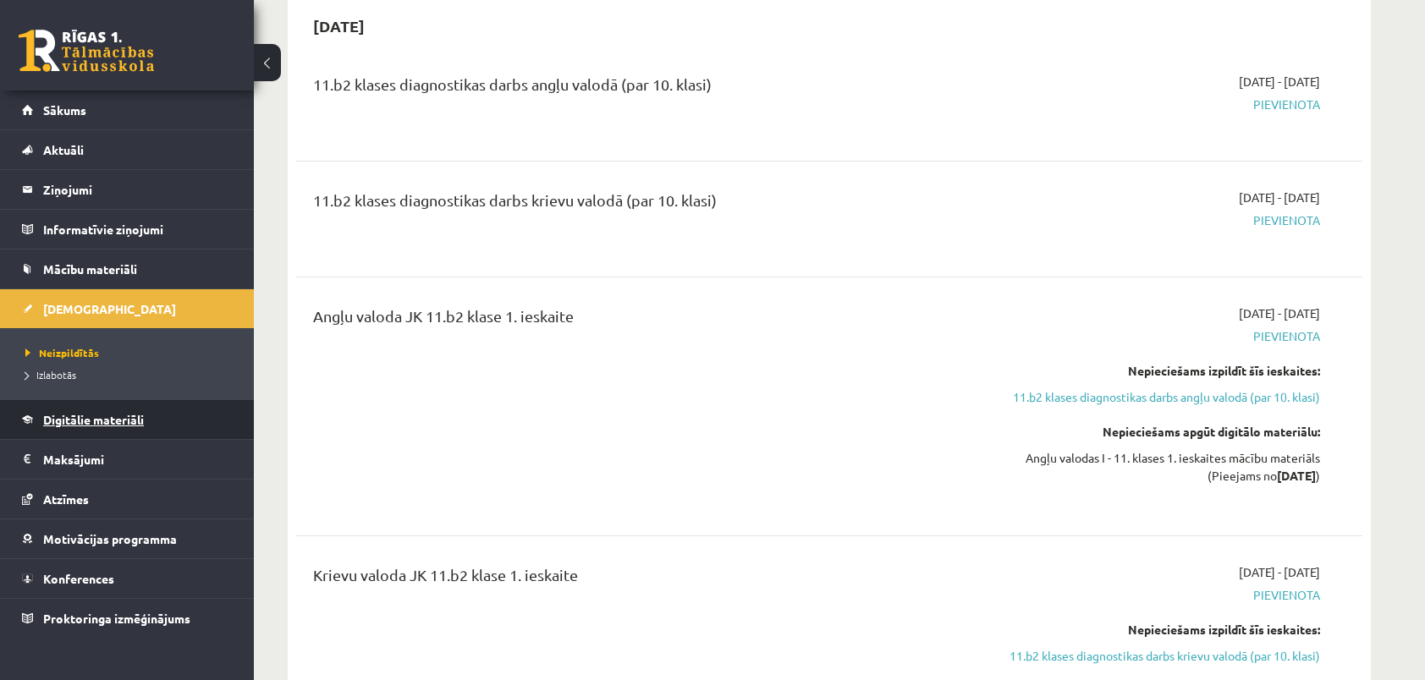
click at [134, 422] on span "Digitālie materiāli" at bounding box center [93, 419] width 101 height 15
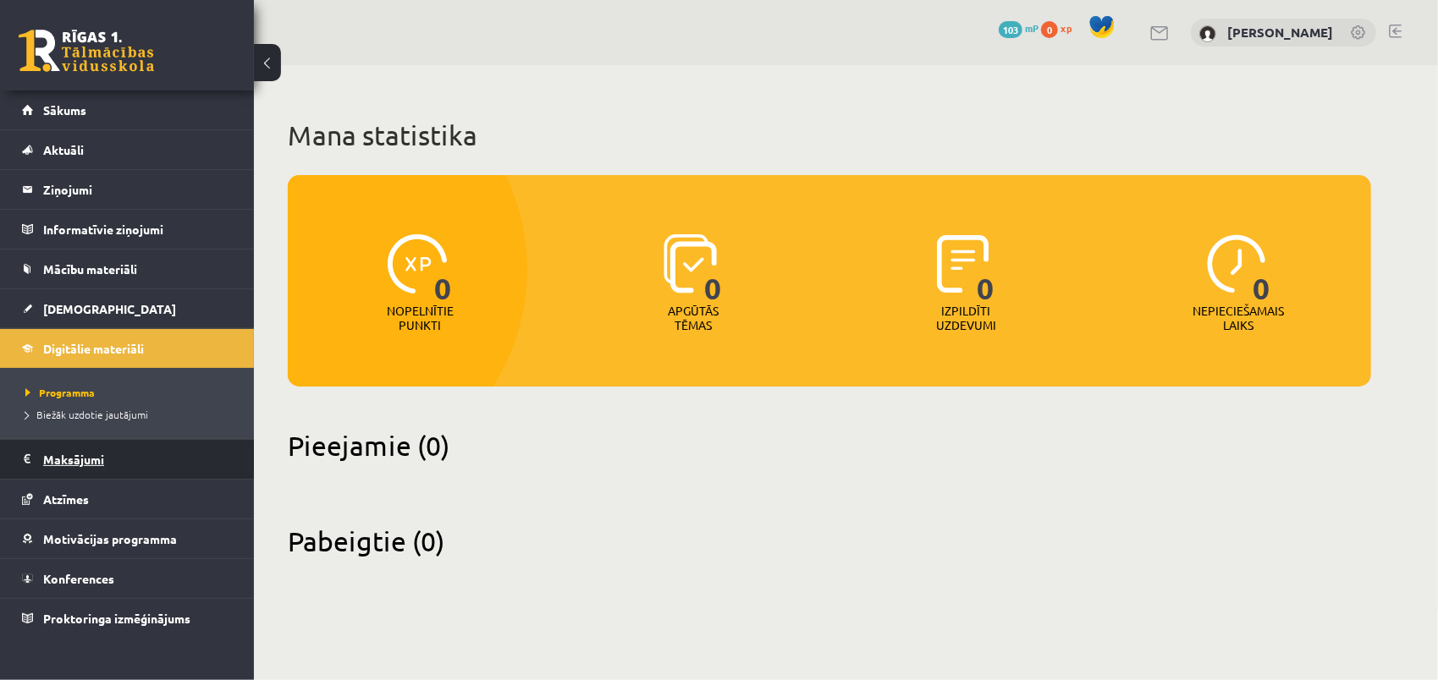
click at [96, 459] on legend "Maksājumi 0" at bounding box center [138, 459] width 190 height 39
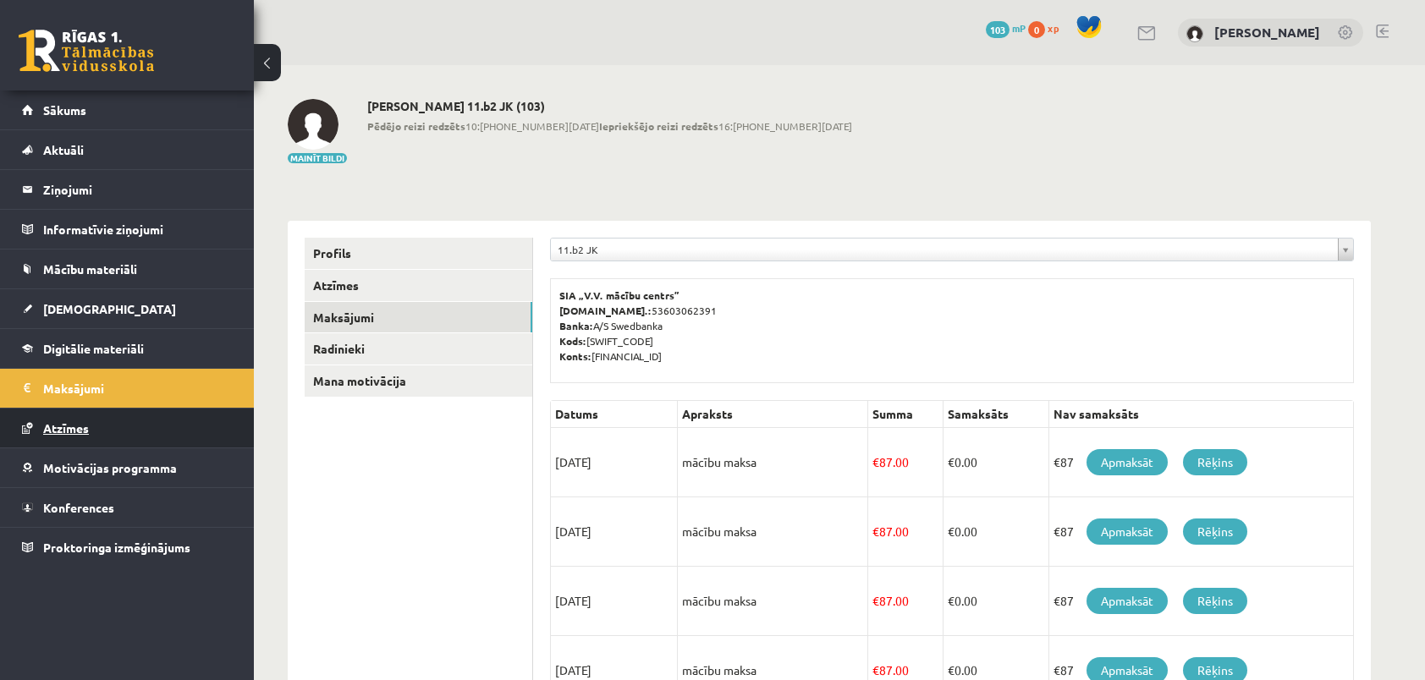
click at [66, 429] on span "Atzīmes" at bounding box center [66, 428] width 46 height 15
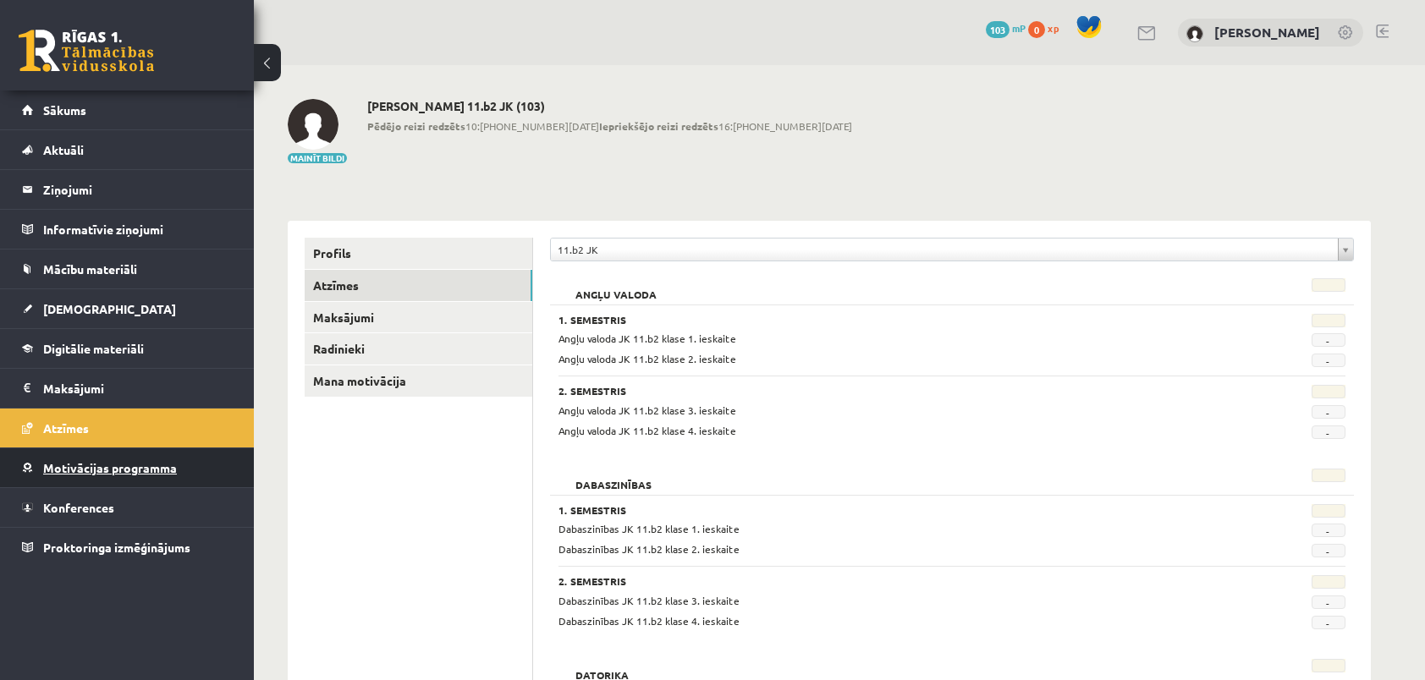
click at [129, 468] on span "Motivācijas programma" at bounding box center [110, 467] width 134 height 15
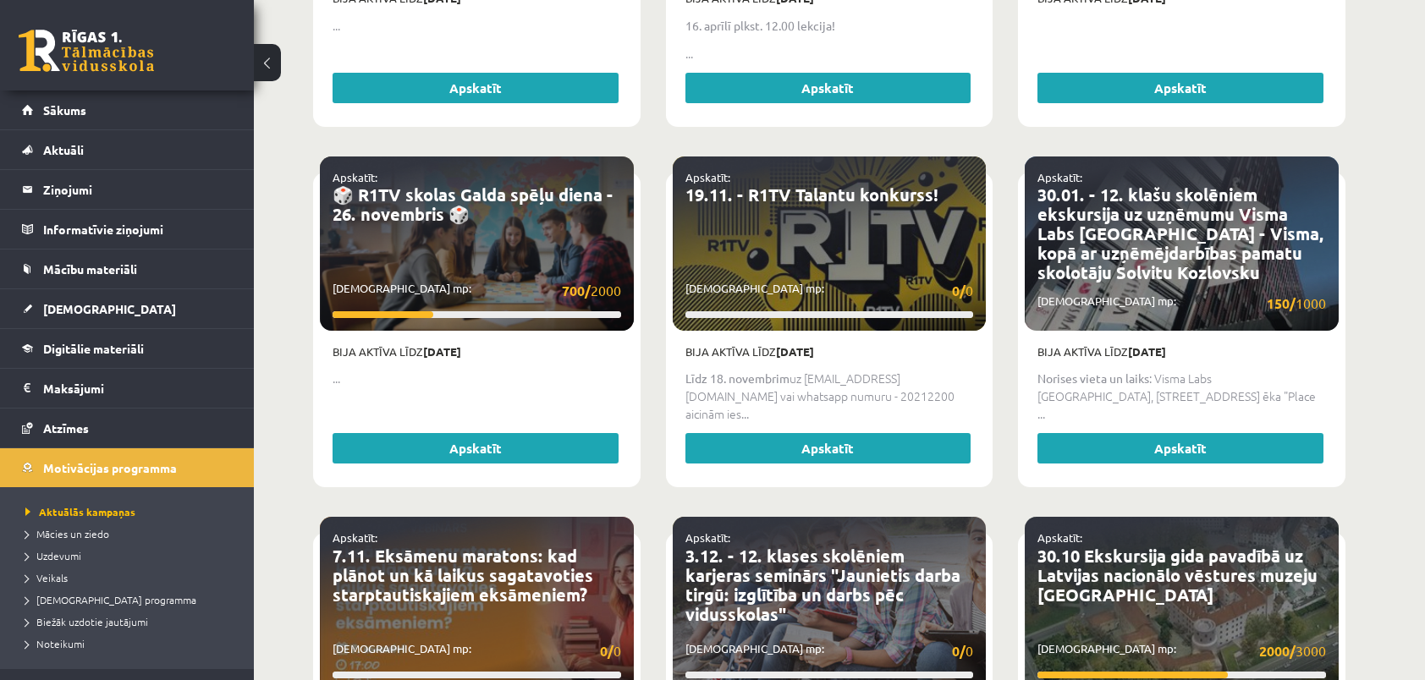
scroll to position [677, 0]
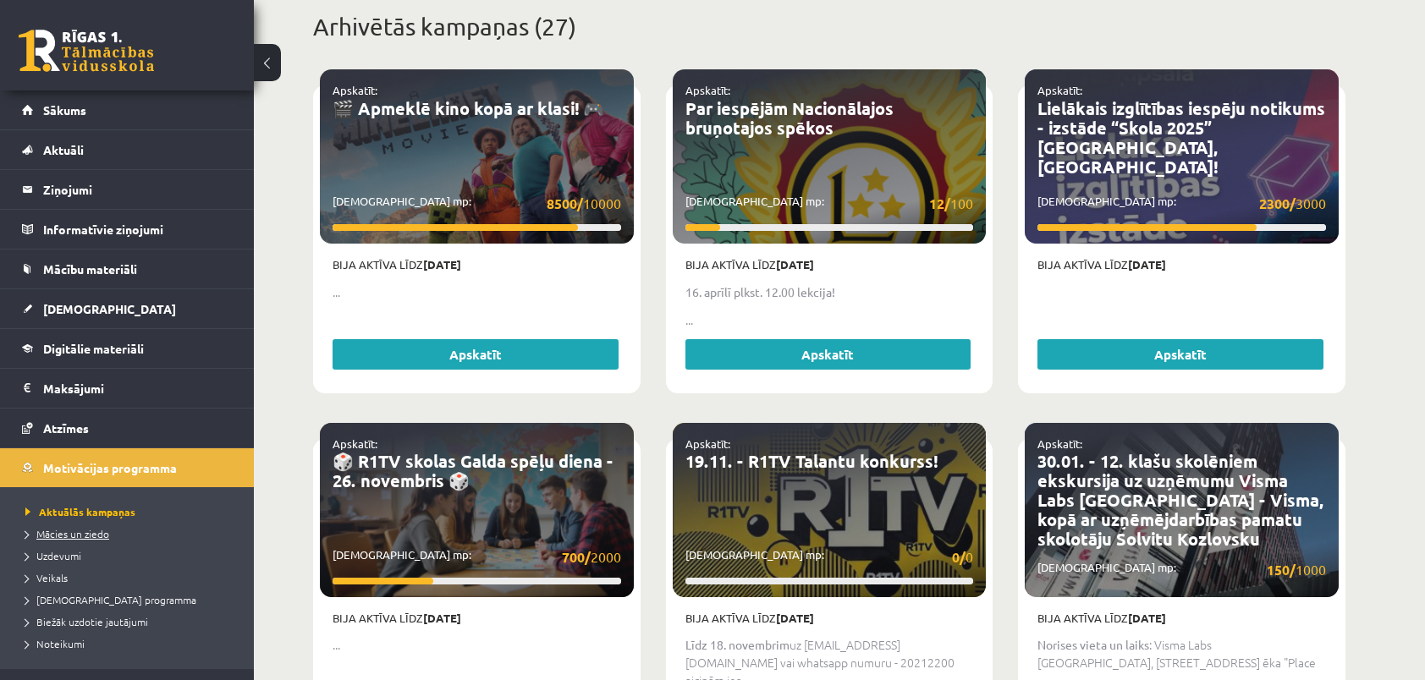
click at [67, 533] on span "Mācies un ziedo" at bounding box center [67, 534] width 84 height 14
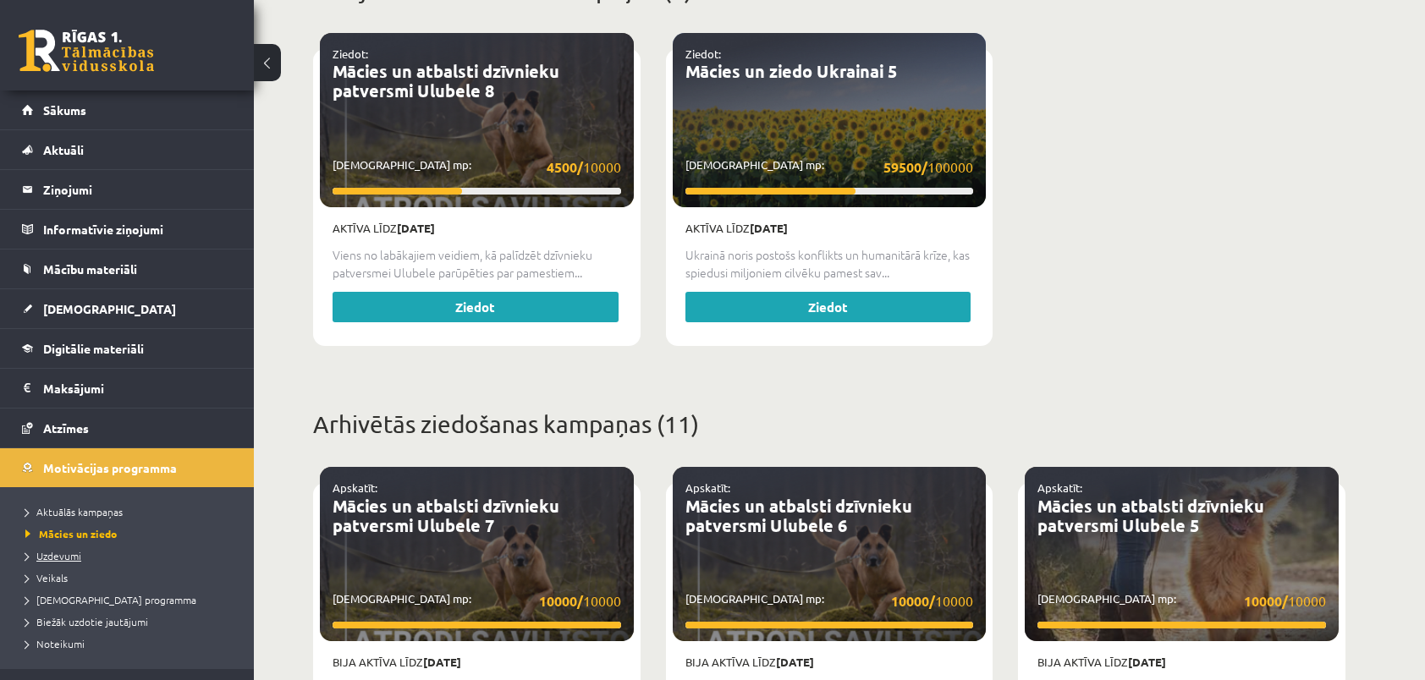
click at [61, 553] on span "Uzdevumi" at bounding box center [53, 556] width 56 height 14
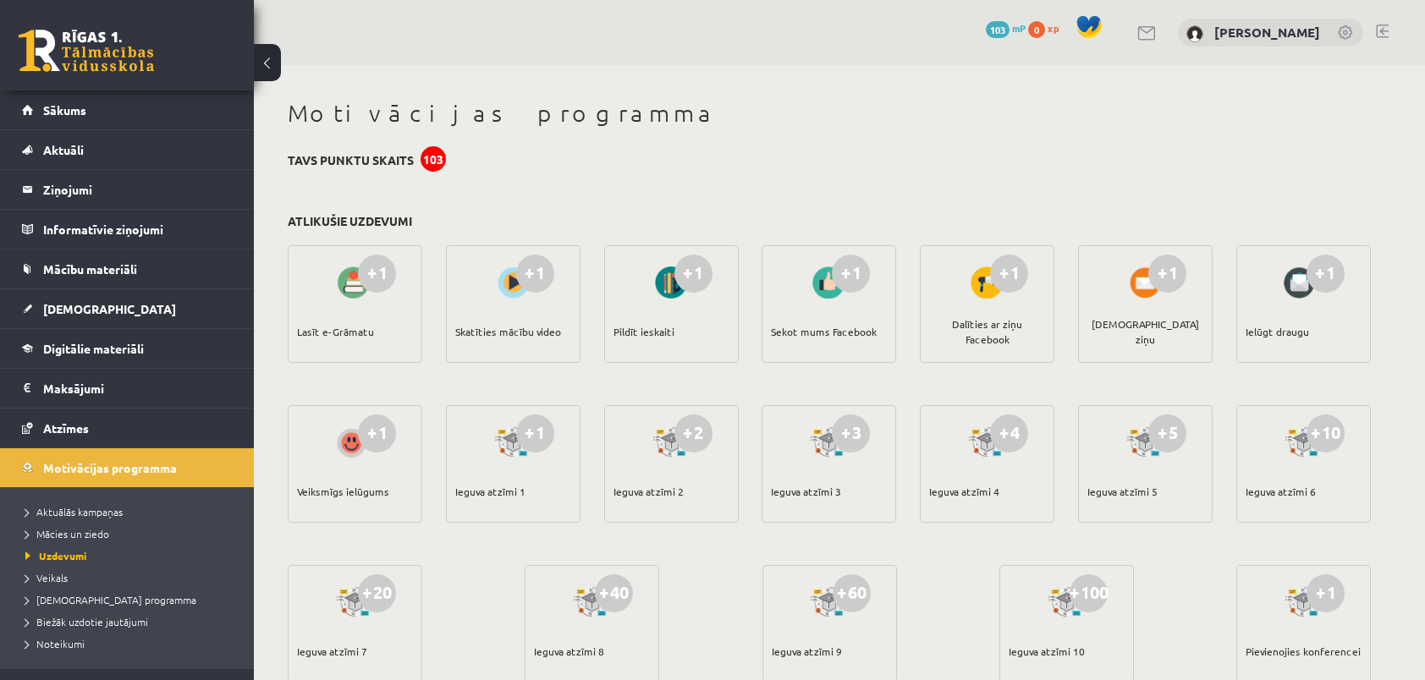
click at [336, 329] on div "Lasīt e-Grāmatu" at bounding box center [335, 331] width 77 height 59
click at [355, 284] on div at bounding box center [355, 282] width 48 height 39
click at [511, 283] on div at bounding box center [513, 282] width 48 height 39
click at [821, 294] on div at bounding box center [829, 282] width 48 height 39
click at [821, 333] on div "Sekot mums Facebook" at bounding box center [824, 331] width 106 height 59
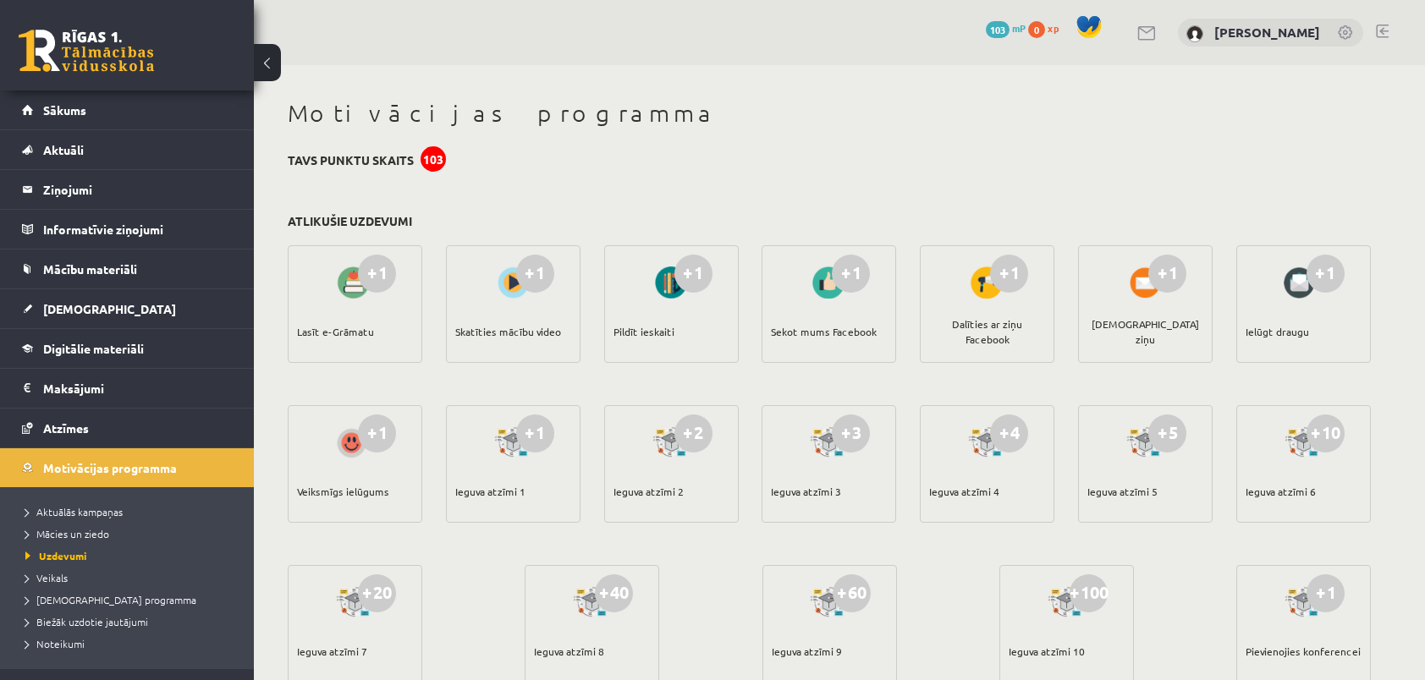
click at [1010, 334] on div "Dalīties ar ziņu Facebook" at bounding box center [987, 331] width 116 height 59
click at [1118, 334] on div "Sūtīt ziņu" at bounding box center [1145, 331] width 116 height 59
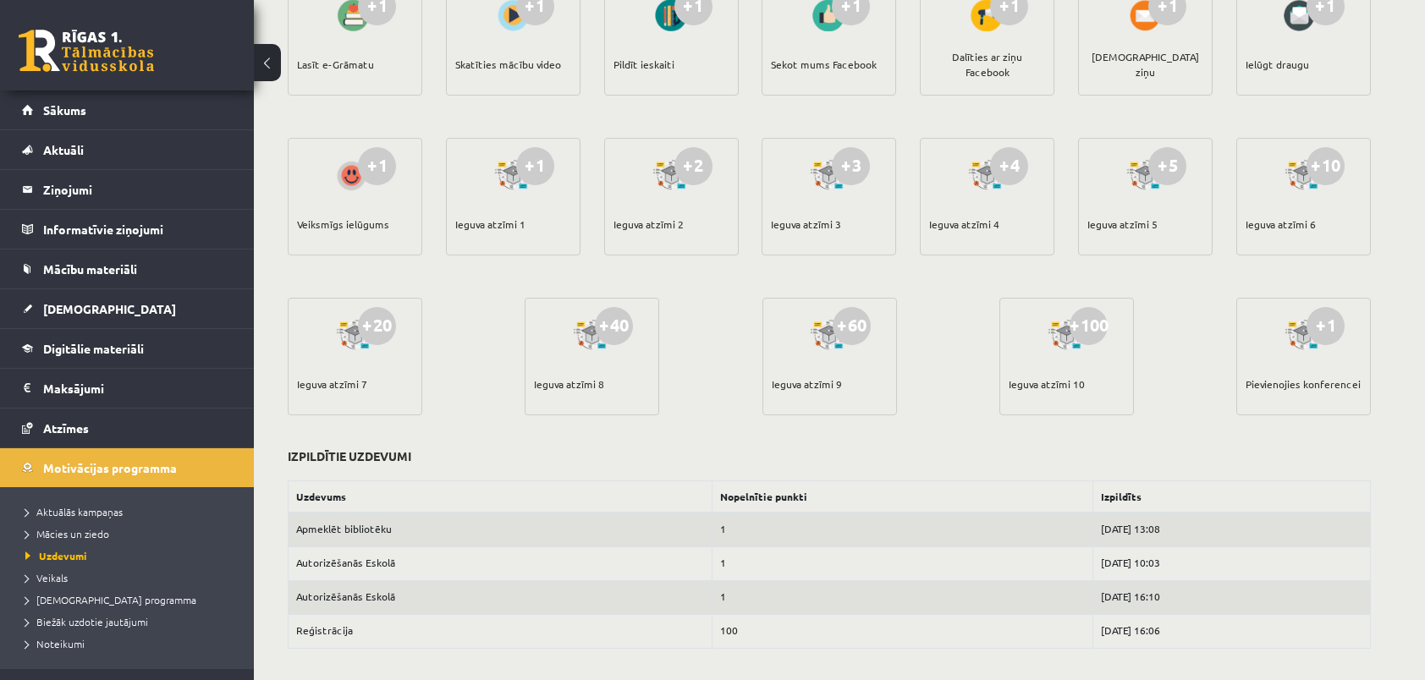
scroll to position [268, 0]
click at [49, 575] on span "Veikals" at bounding box center [46, 578] width 42 height 14
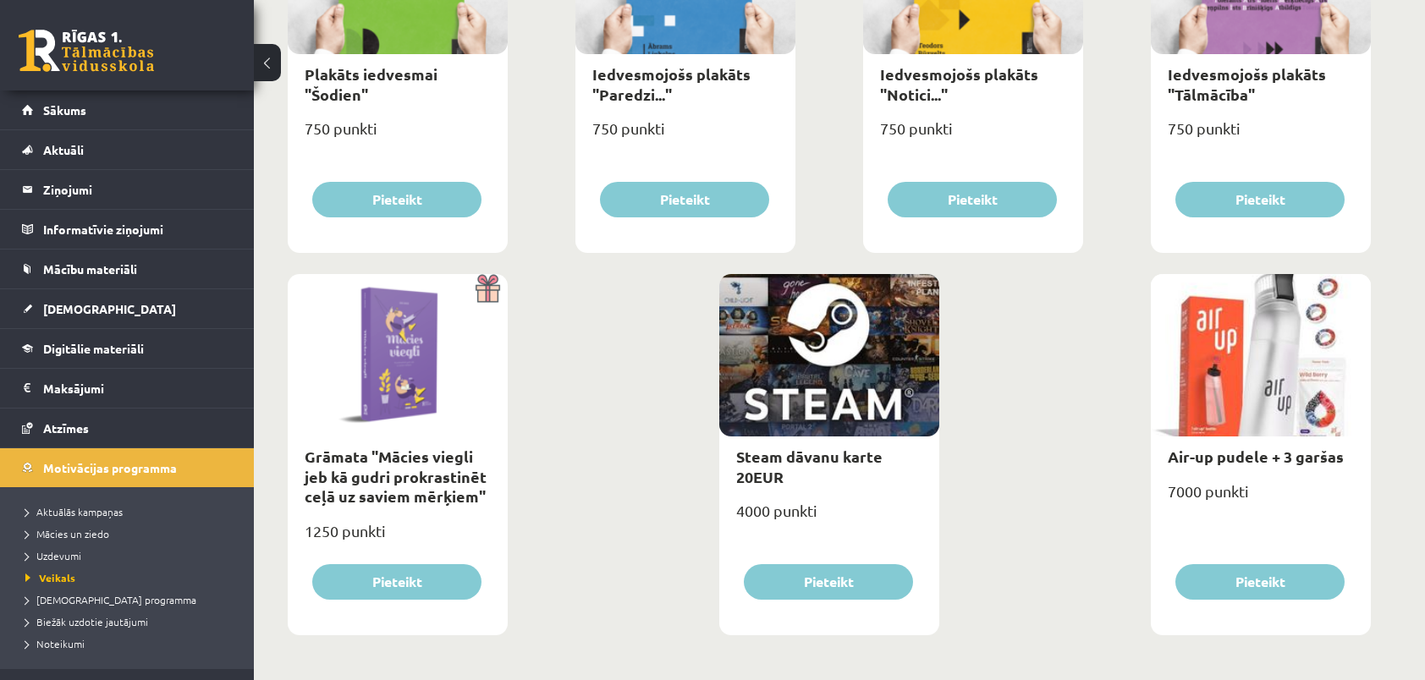
scroll to position [1919, 0]
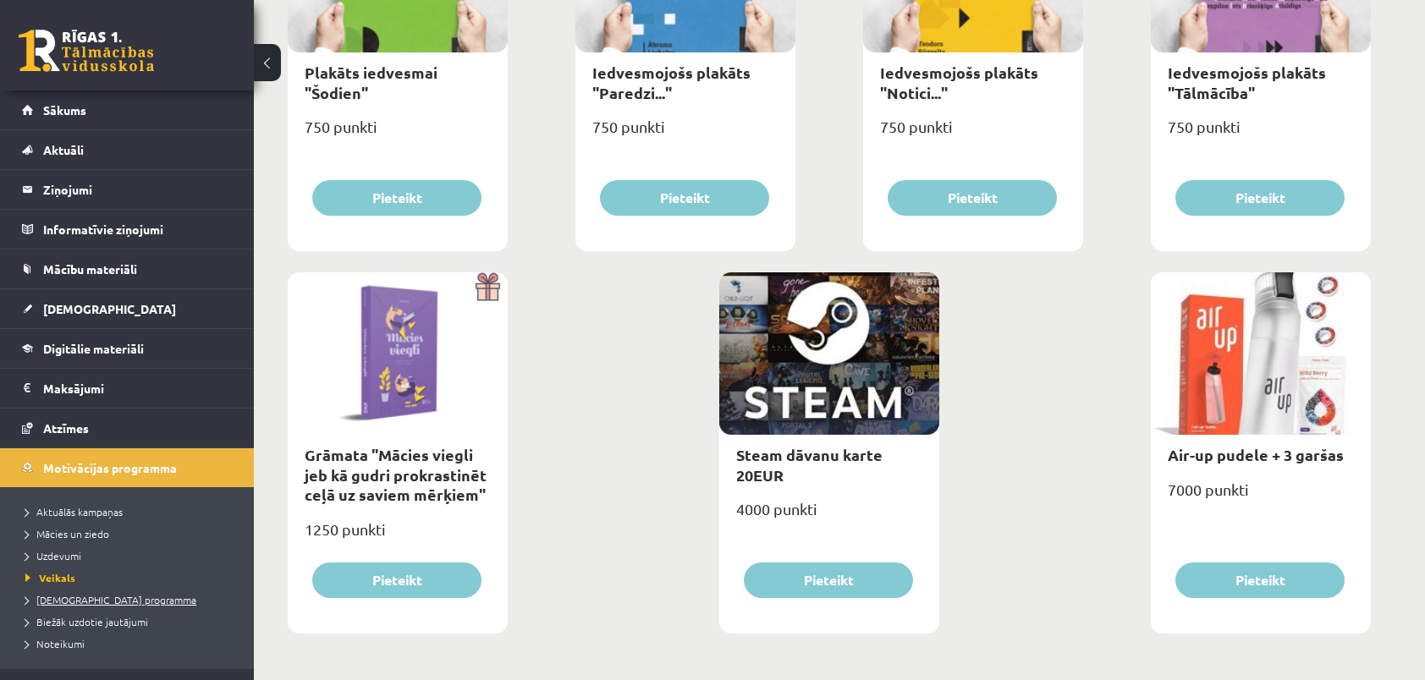
click at [95, 598] on span "[DEMOGRAPHIC_DATA] programma" at bounding box center [110, 600] width 171 height 14
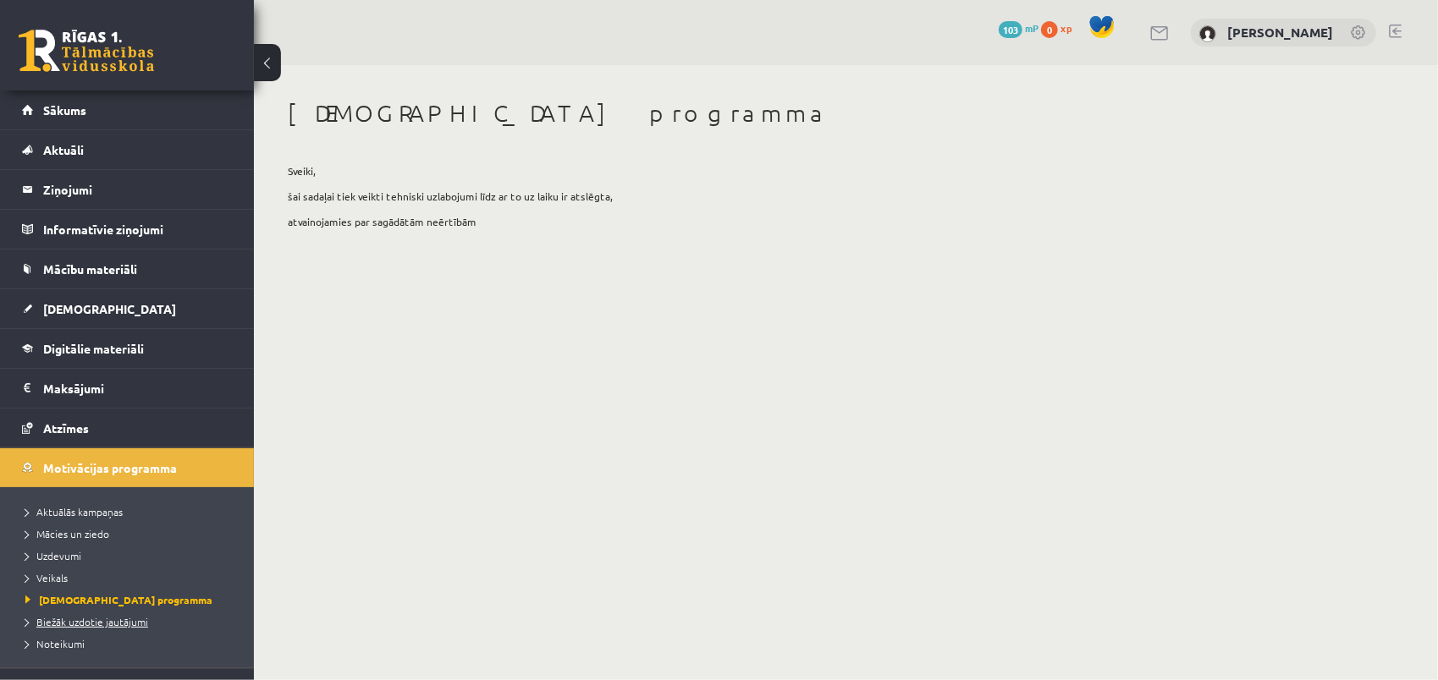
click at [92, 616] on span "Biežāk uzdotie jautājumi" at bounding box center [86, 622] width 123 height 14
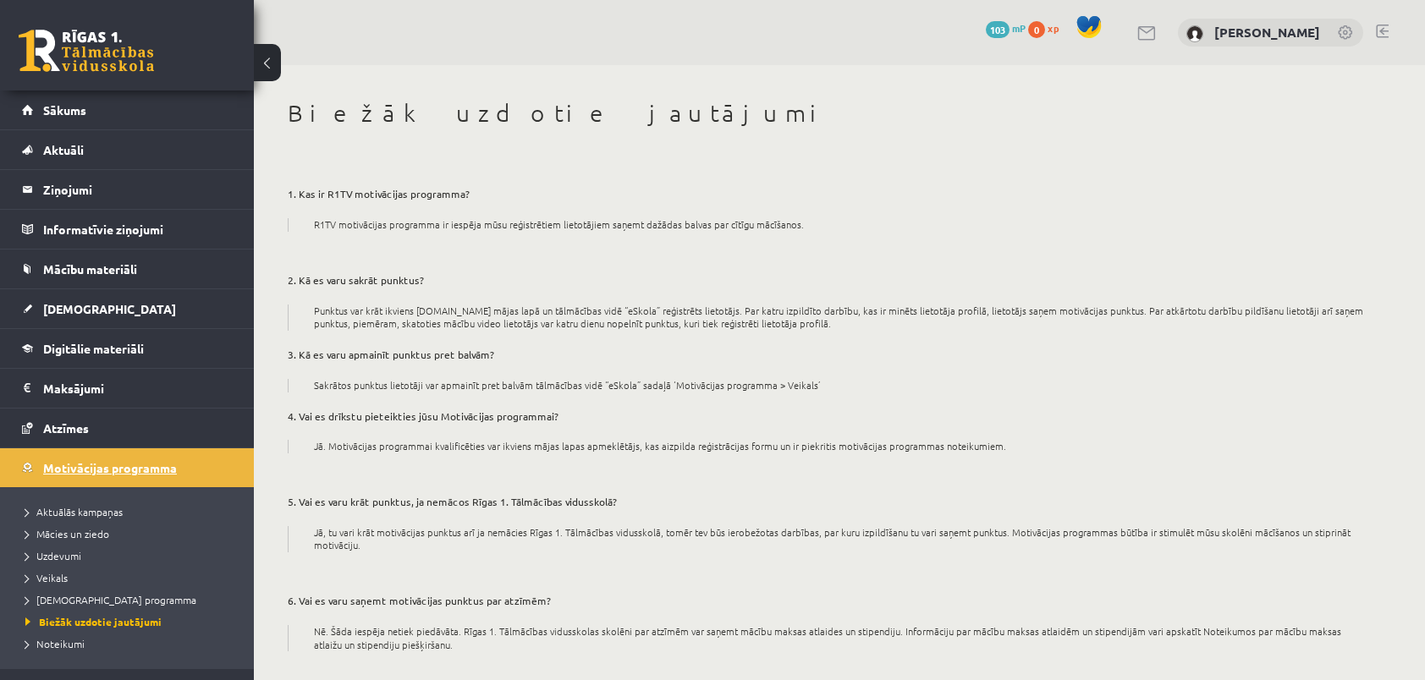
click at [69, 467] on span "Motivācijas programma" at bounding box center [110, 467] width 134 height 15
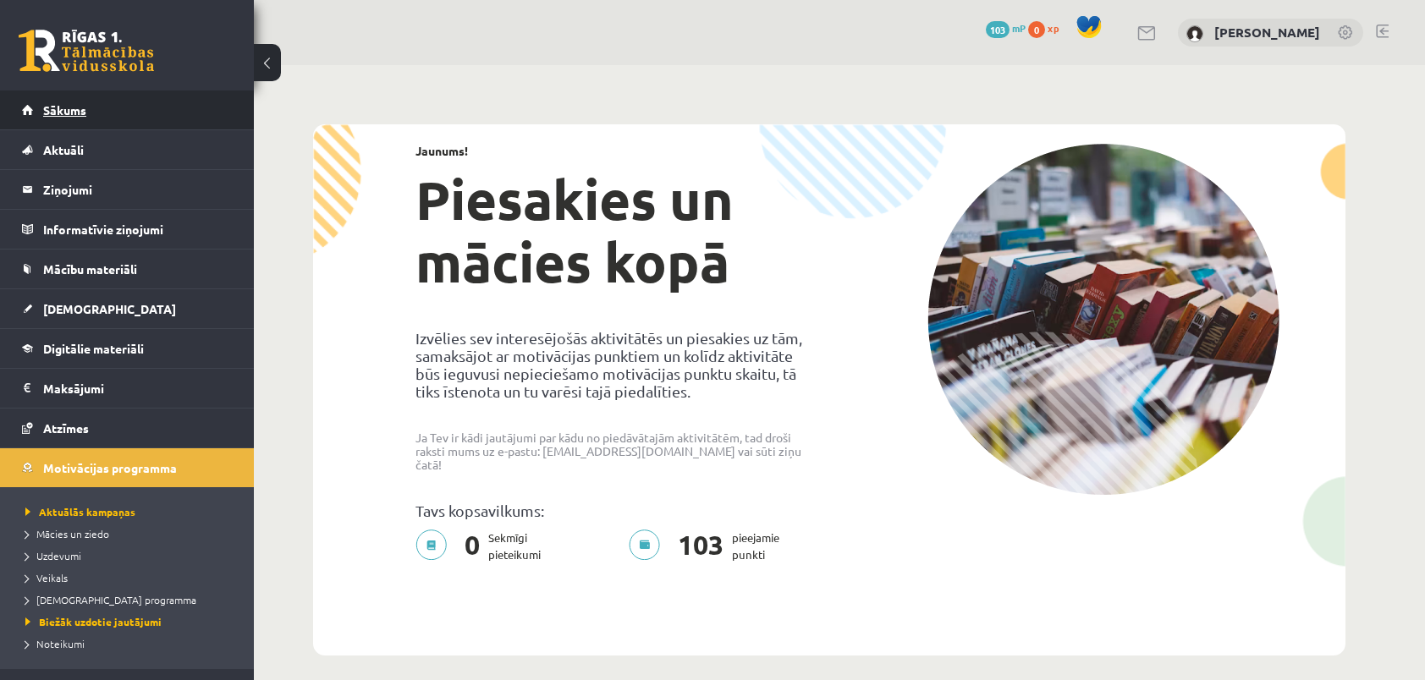
click at [47, 103] on span "Sākums" at bounding box center [64, 109] width 43 height 15
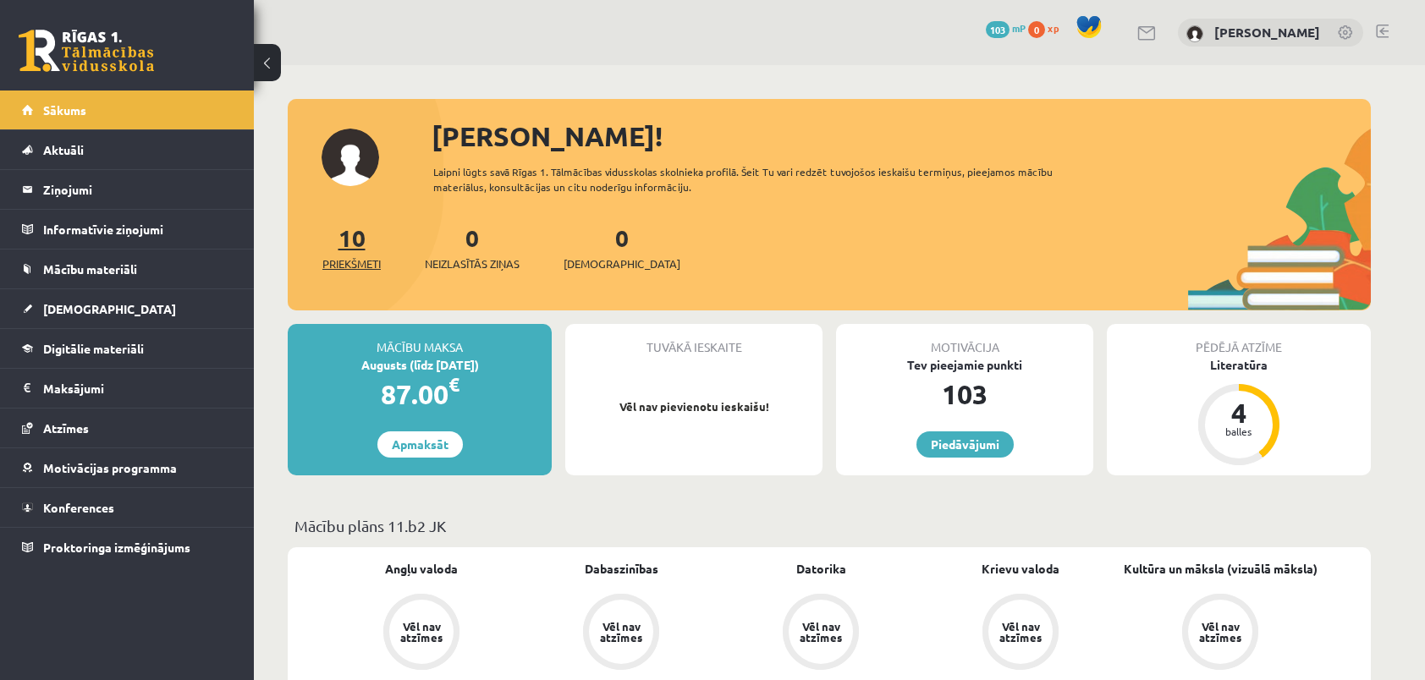
click at [349, 259] on span "Priekšmeti" at bounding box center [351, 264] width 58 height 17
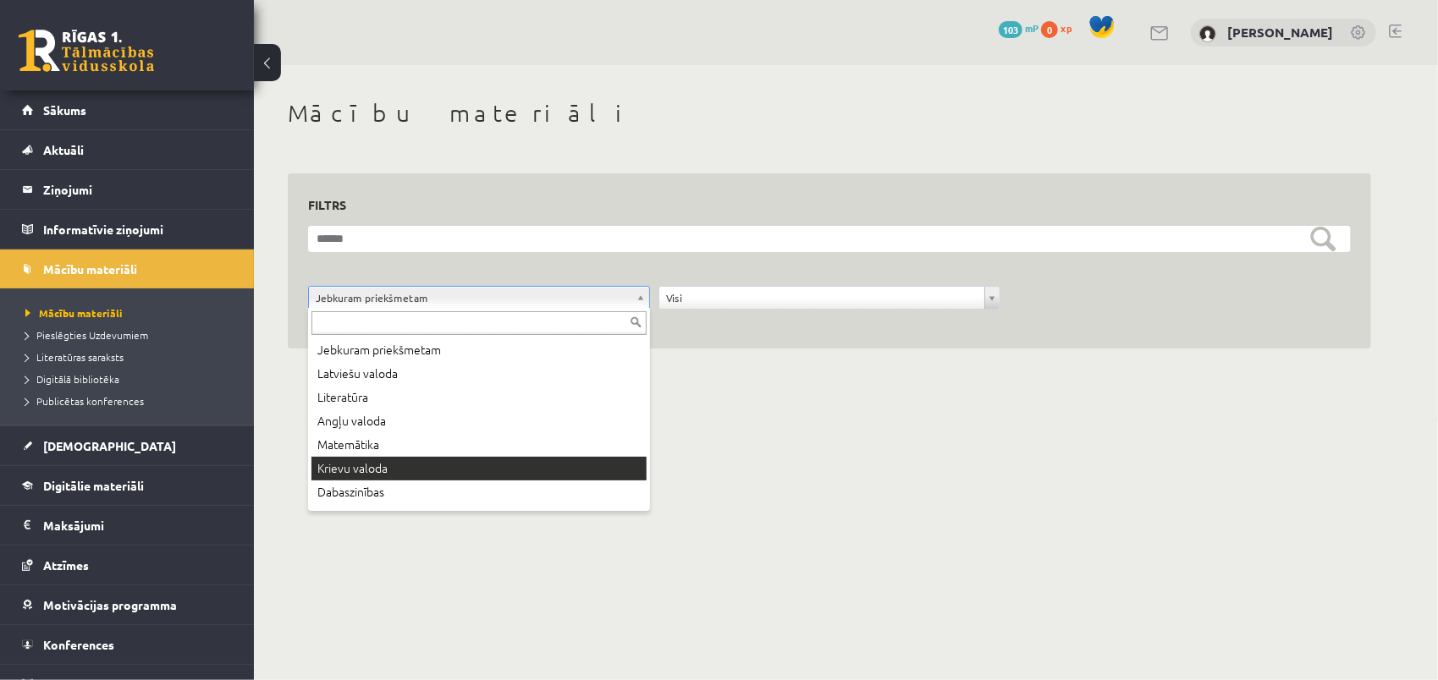
scroll to position [91, 0]
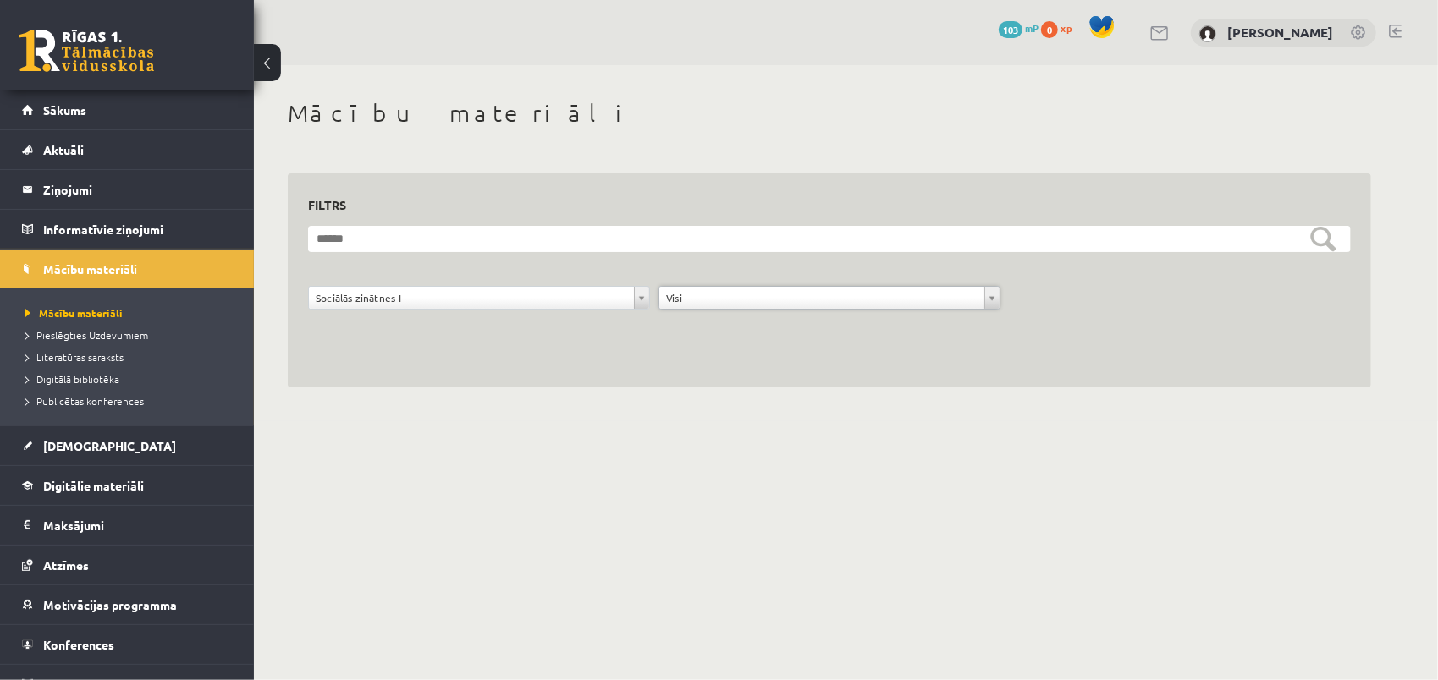
click at [718, 452] on body "0 Dāvanas 103 mP 0 xp [PERSON_NAME] Sākums Aktuāli Kā mācīties eSKOLĀ Kontakti …" at bounding box center [719, 340] width 1438 height 680
click at [802, 388] on div "**********" at bounding box center [829, 243] width 1151 height 356
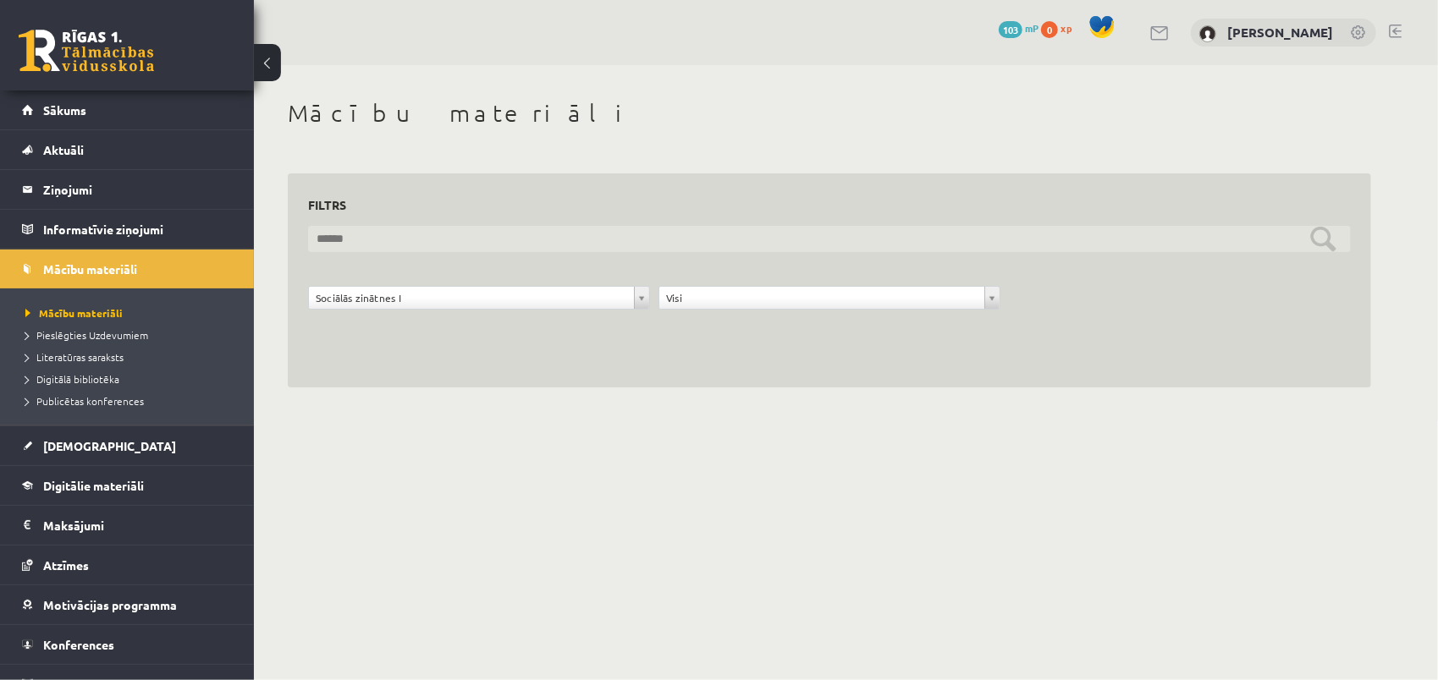
click at [1312, 245] on input "text" at bounding box center [829, 239] width 1042 height 26
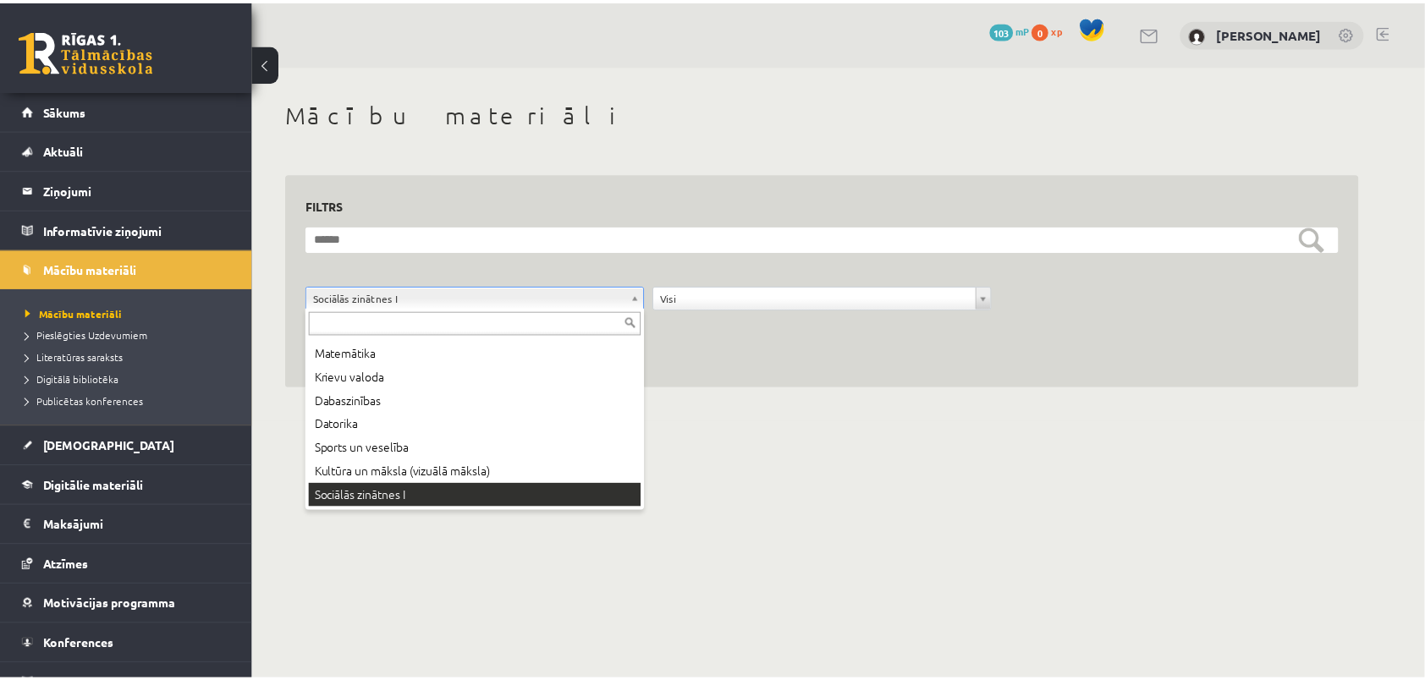
scroll to position [71, 0]
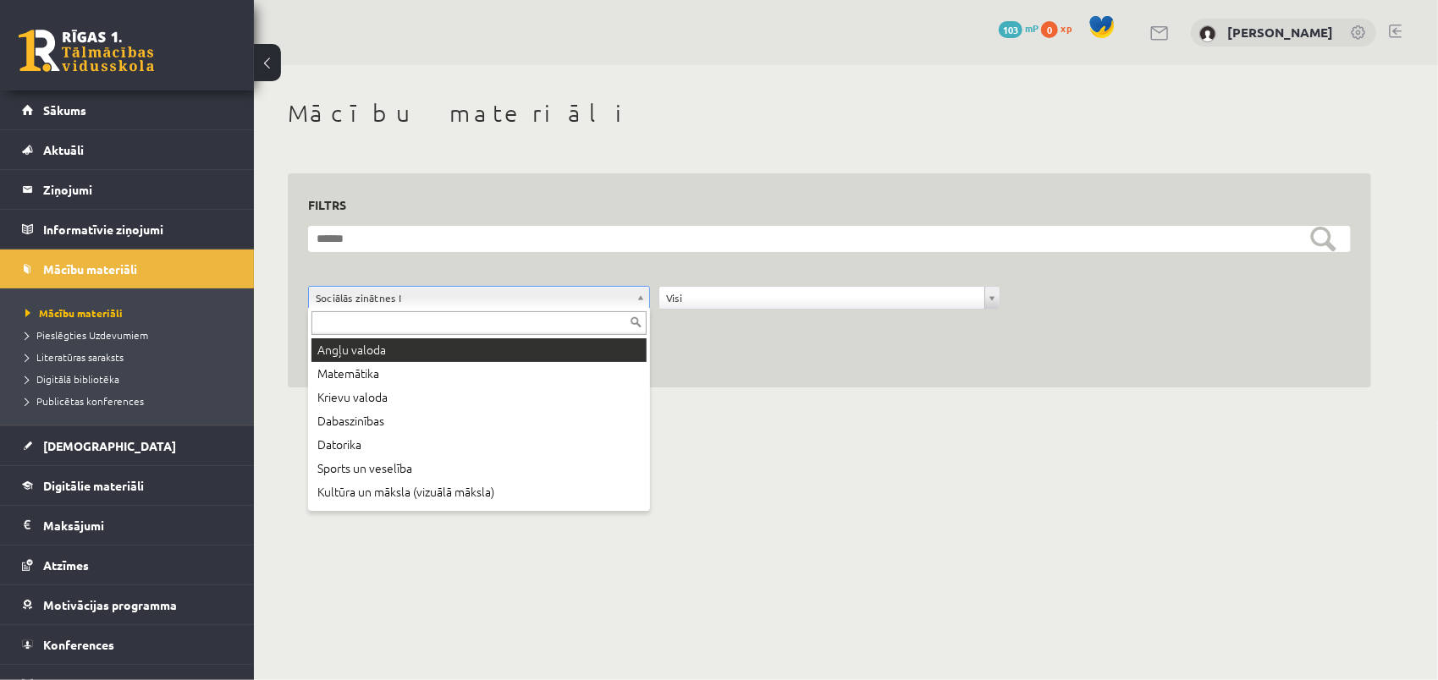
click at [360, 327] on input "text" at bounding box center [478, 323] width 335 height 24
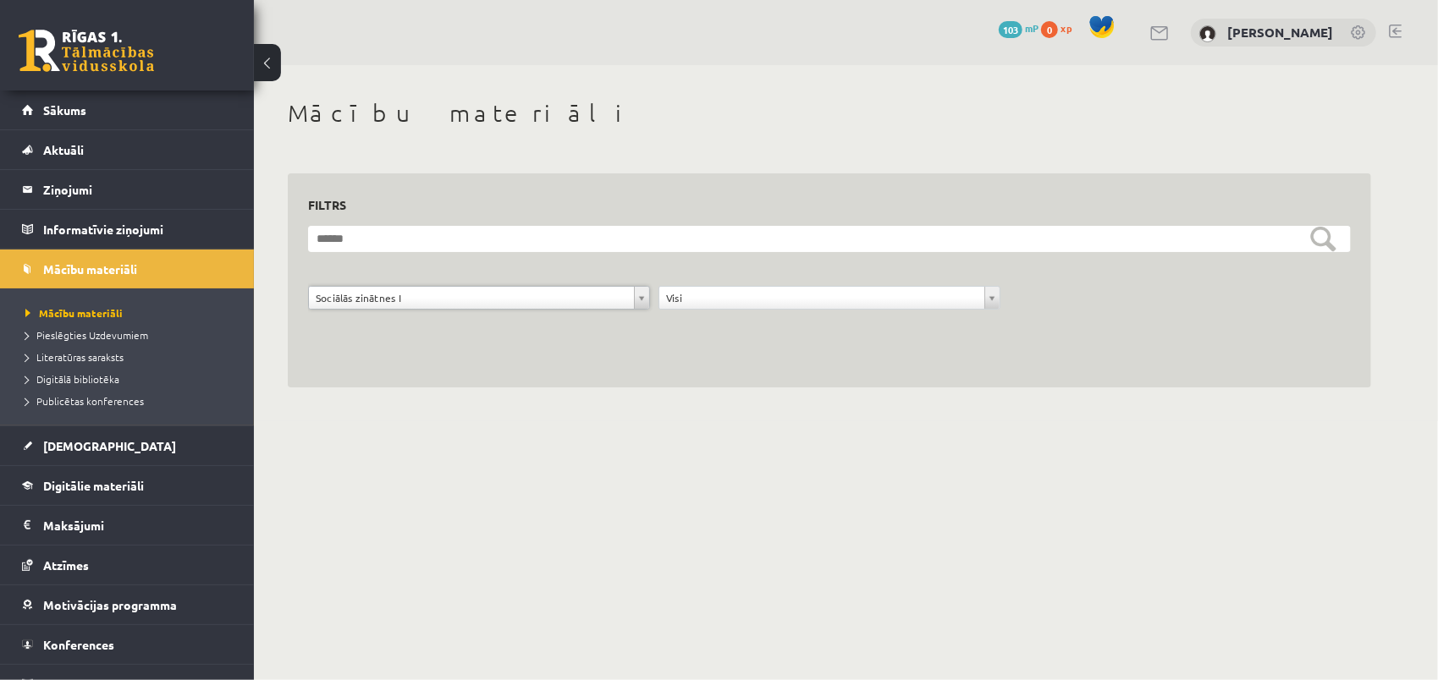
click at [580, 537] on body "0 Dāvanas 103 mP 0 xp Sandra Letinska Sākums Aktuāli Kā mācīties eSKOLĀ Kontakt…" at bounding box center [719, 340] width 1438 height 680
click at [77, 99] on link "Sākums" at bounding box center [127, 110] width 211 height 39
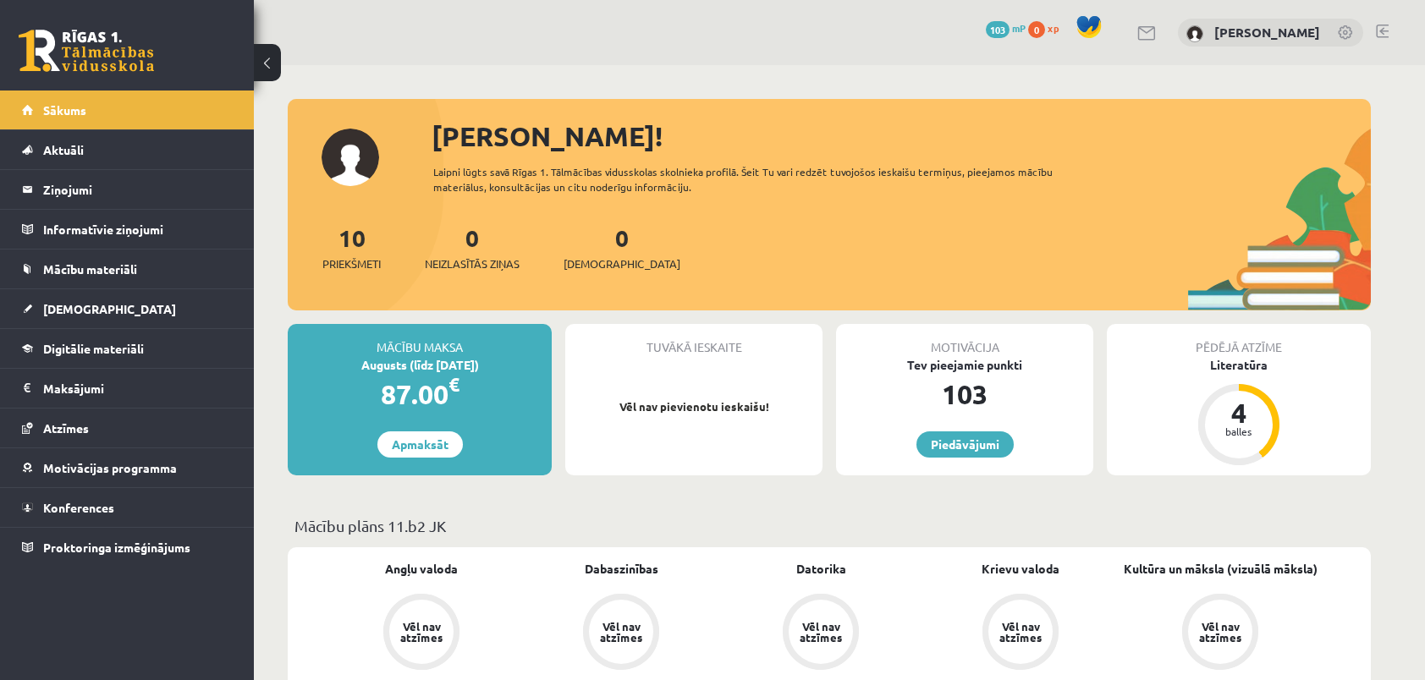
click at [1345, 35] on link at bounding box center [1346, 33] width 17 height 17
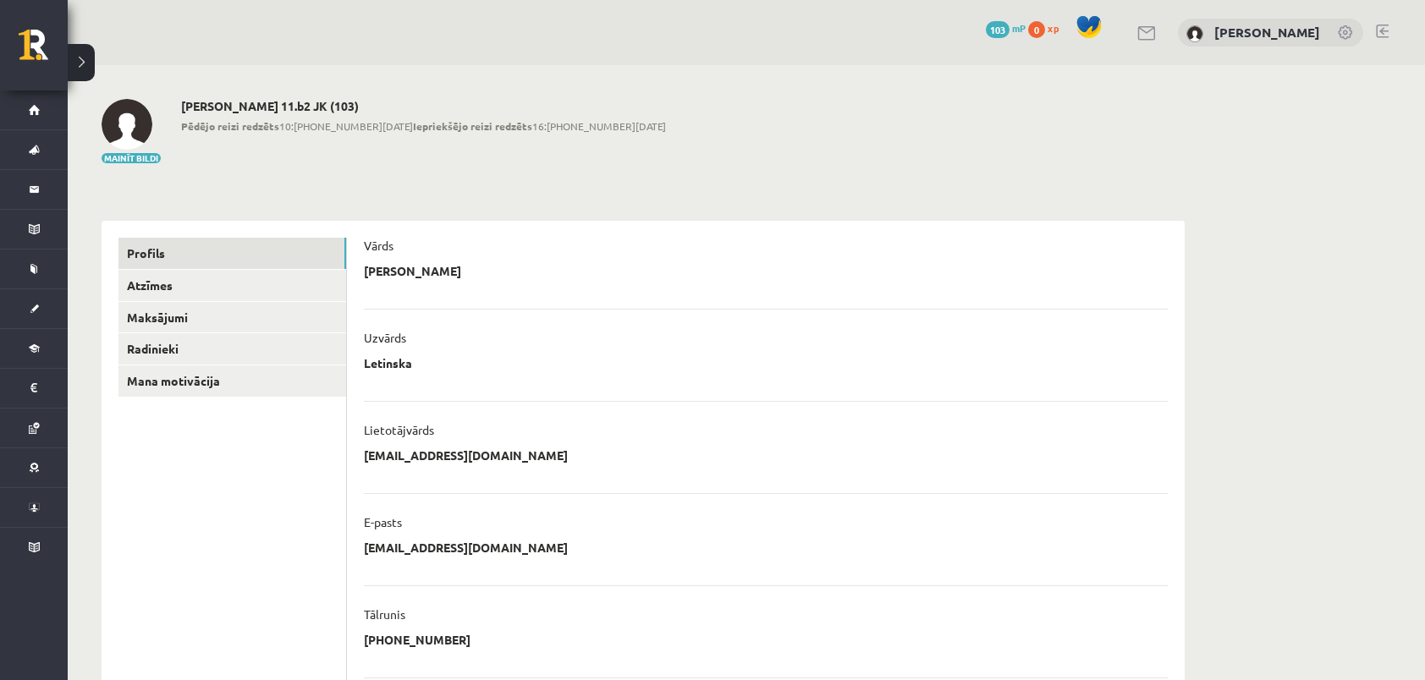
click at [1387, 36] on link at bounding box center [1382, 32] width 13 height 14
